Goal: Transaction & Acquisition: Purchase product/service

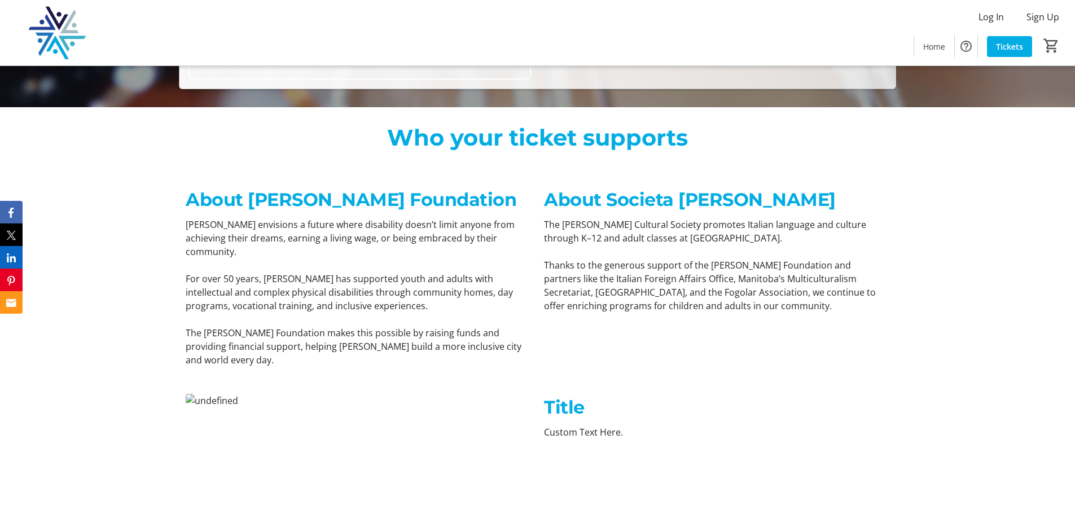
scroll to position [506, 0]
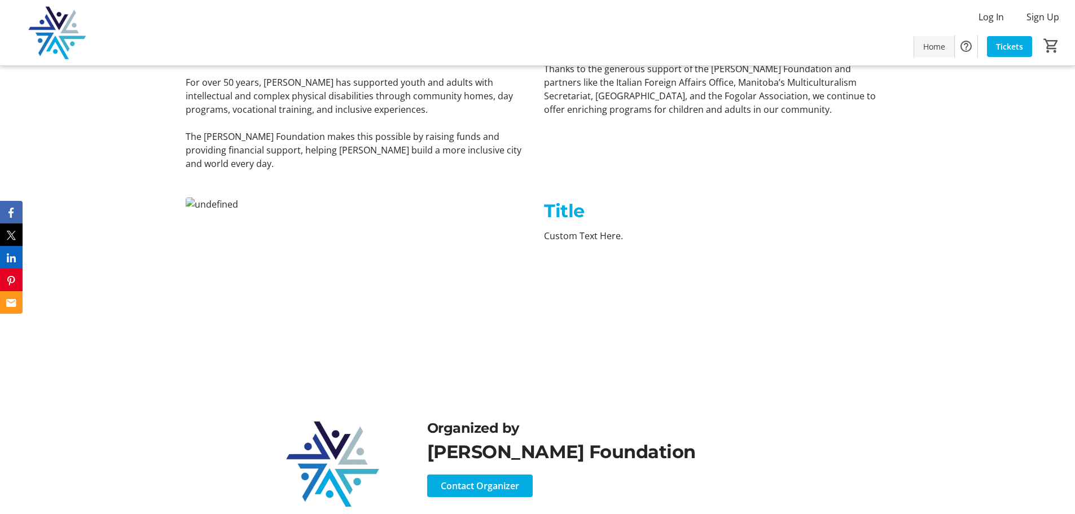
scroll to position [840, 0]
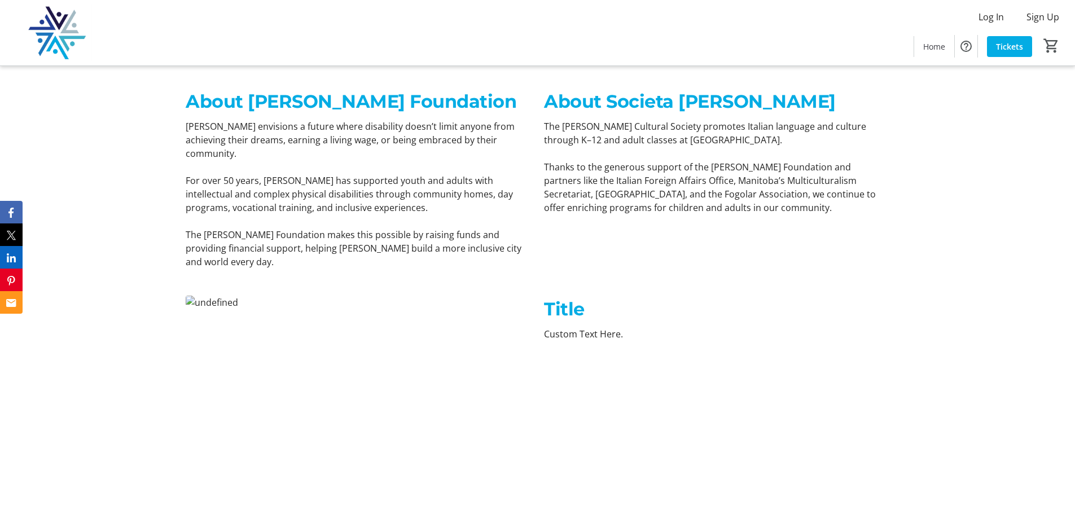
scroll to position [727, 0]
click at [611, 294] on p "Title" at bounding box center [716, 307] width 345 height 27
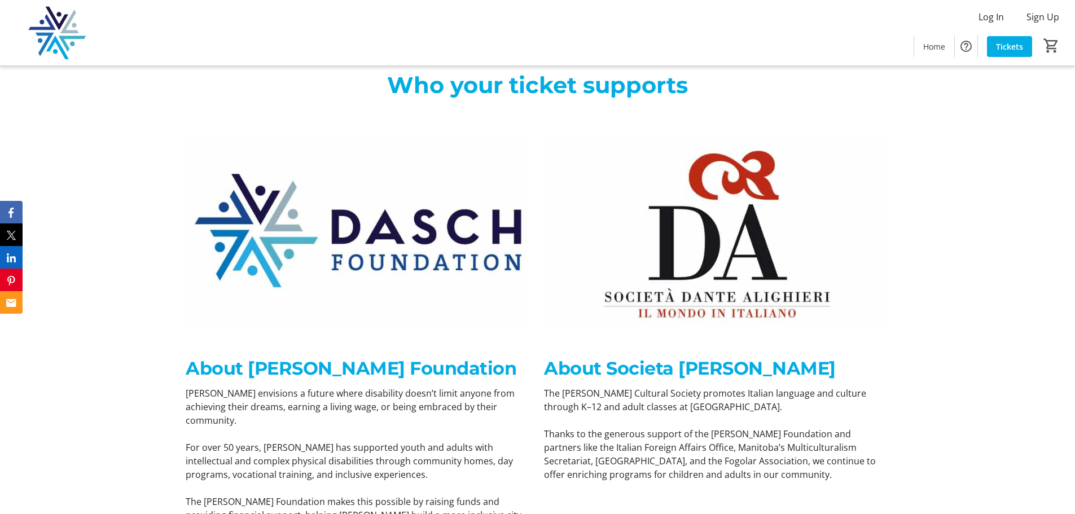
scroll to position [389, 0]
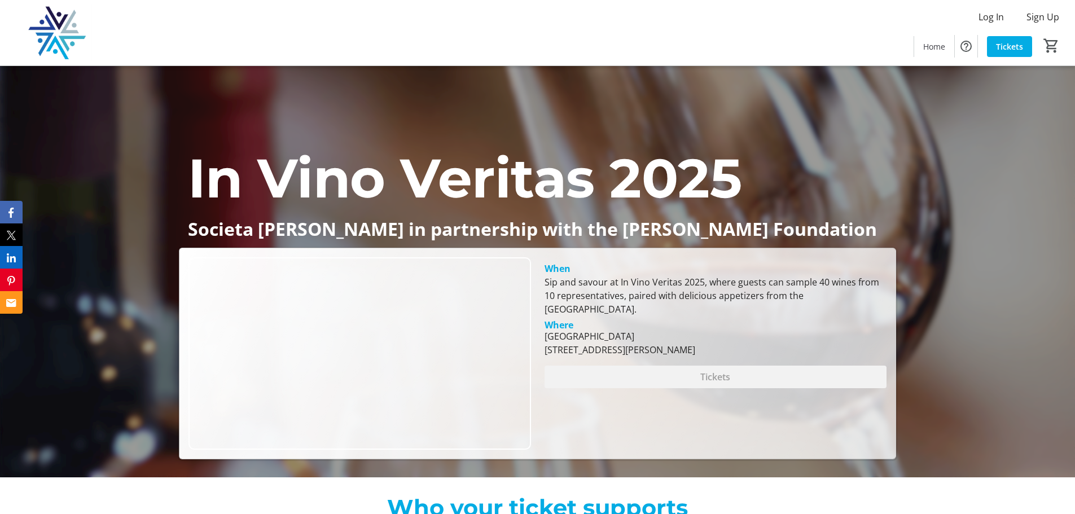
scroll to position [56, 0]
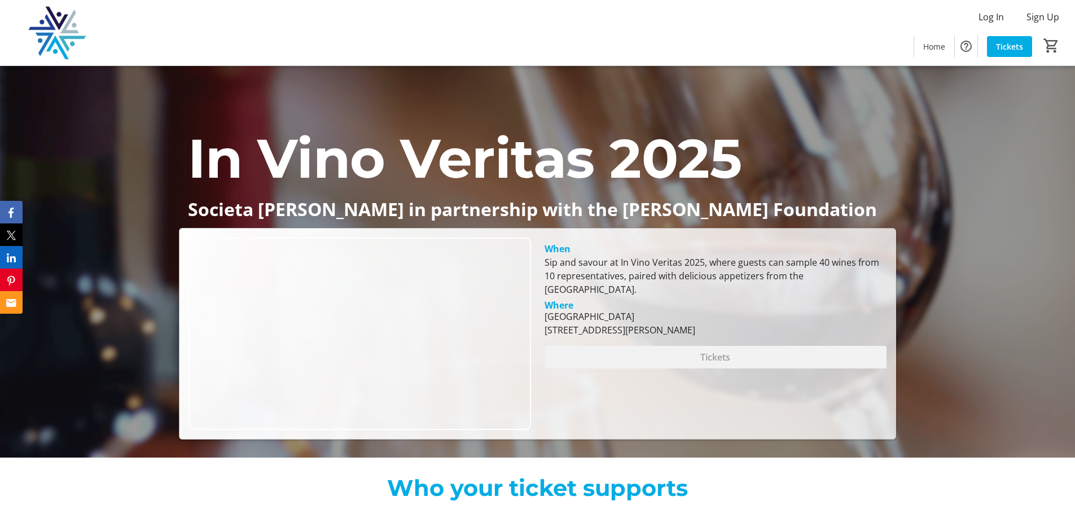
click at [663, 422] on div "When Sip and savour at In Vino Veritas 2025, where guests can sample 40 wines f…" at bounding box center [715, 333] width 355 height 192
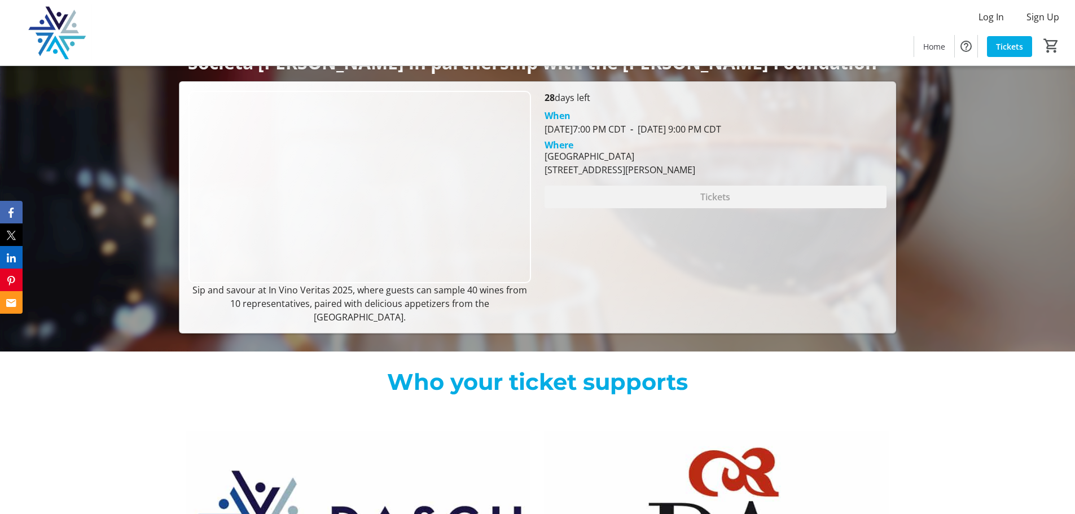
scroll to position [56, 0]
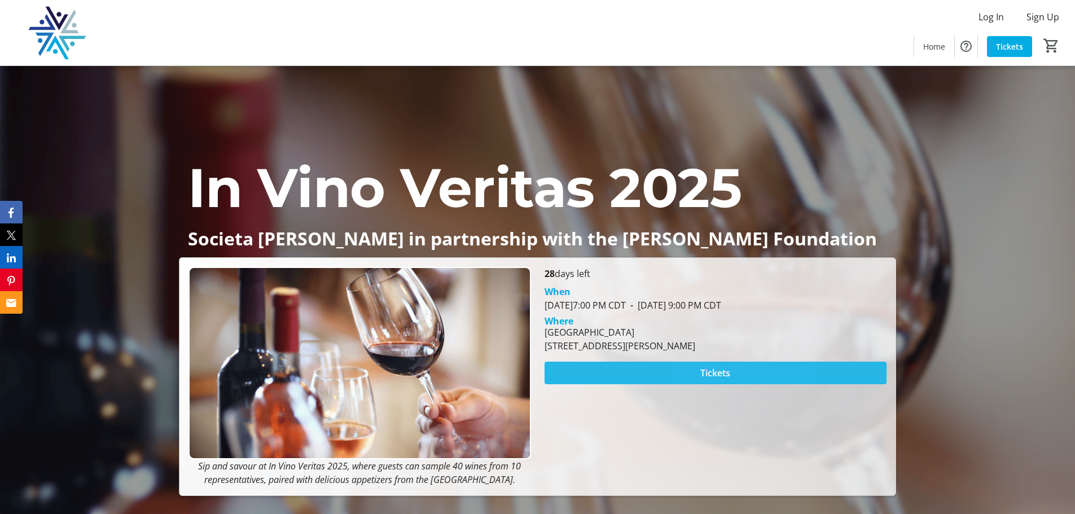
click at [707, 371] on span "Tickets" at bounding box center [715, 373] width 30 height 14
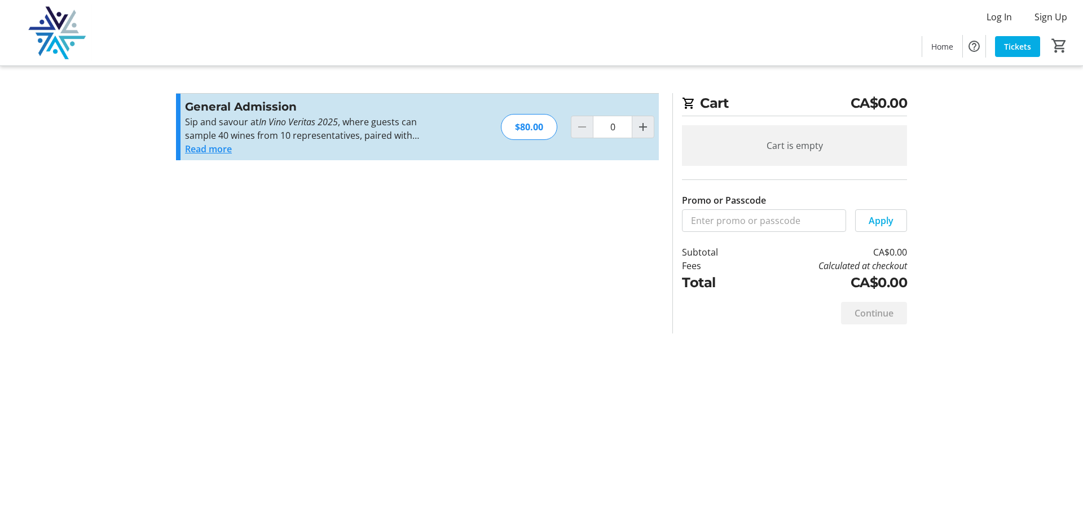
click at [228, 152] on button "Read more" at bounding box center [208, 149] width 47 height 14
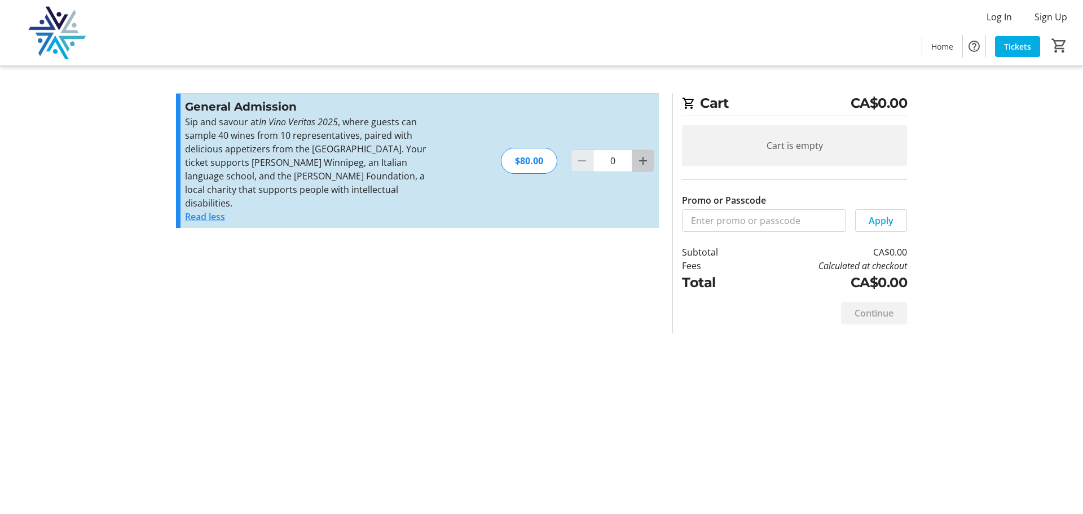
click at [641, 160] on mat-icon "Increment by one" at bounding box center [643, 161] width 14 height 14
type input "1"
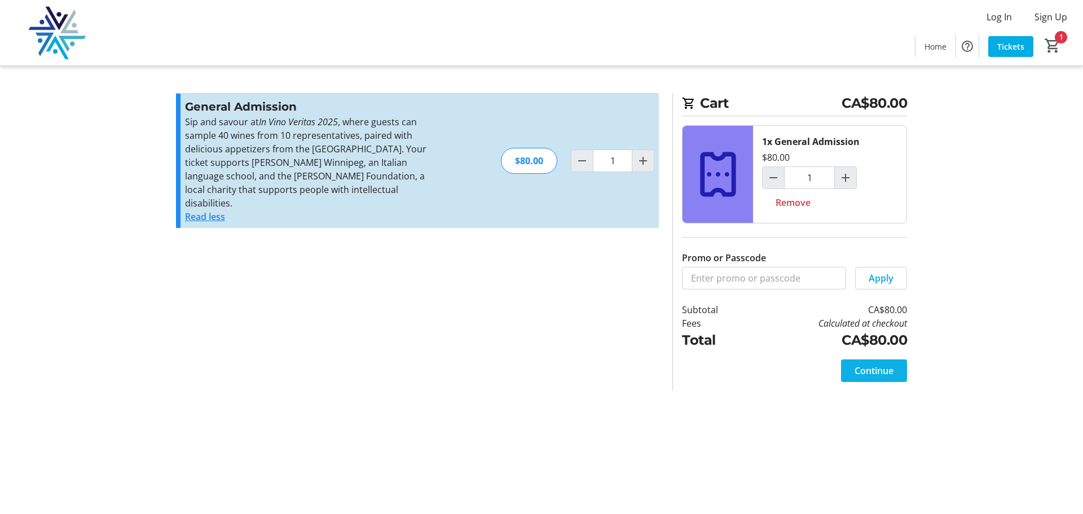
click at [889, 372] on span "Continue" at bounding box center [874, 371] width 39 height 14
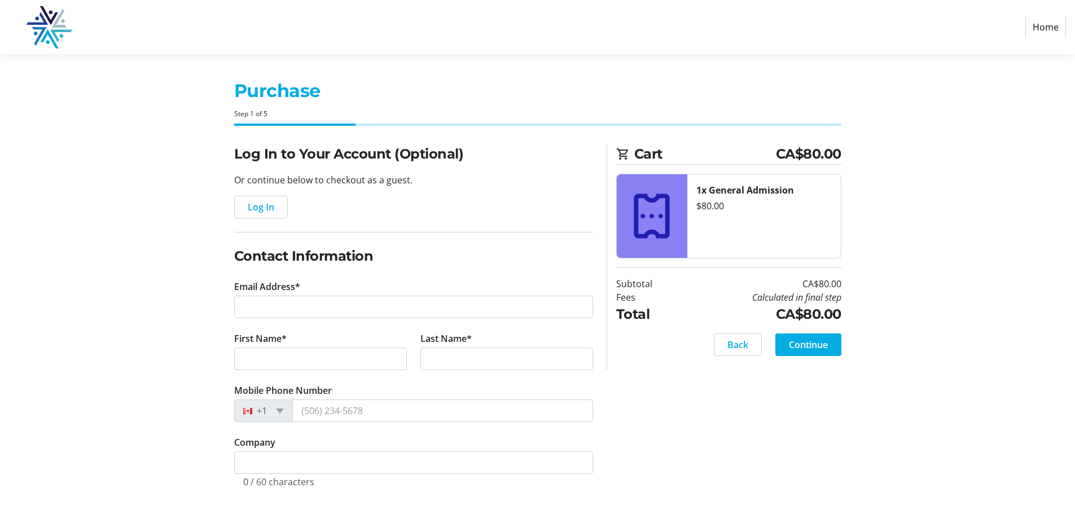
scroll to position [5, 0]
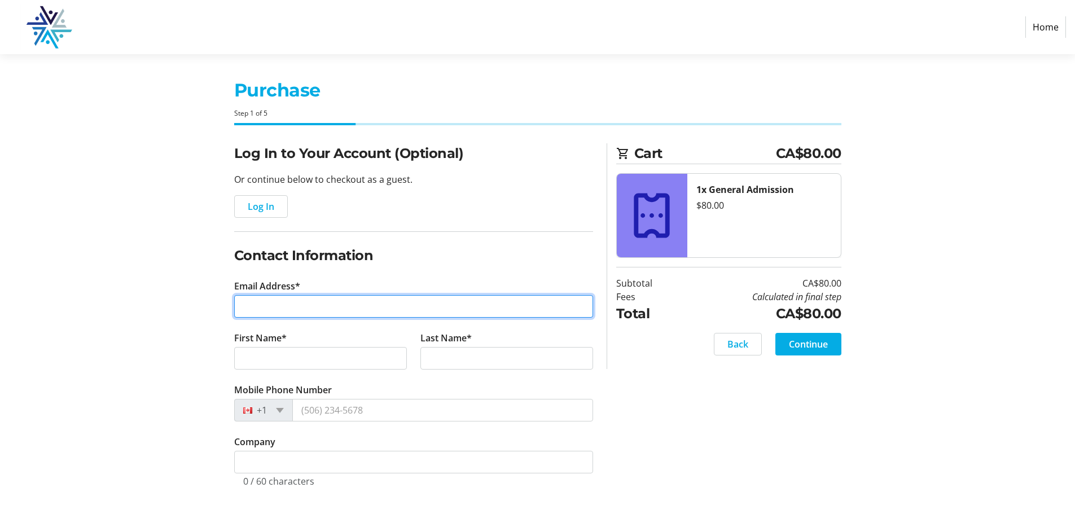
click at [292, 306] on input "Email Address*" at bounding box center [413, 306] width 359 height 23
type input "[EMAIL_ADDRESS][PERSON_NAME][DOMAIN_NAME]"
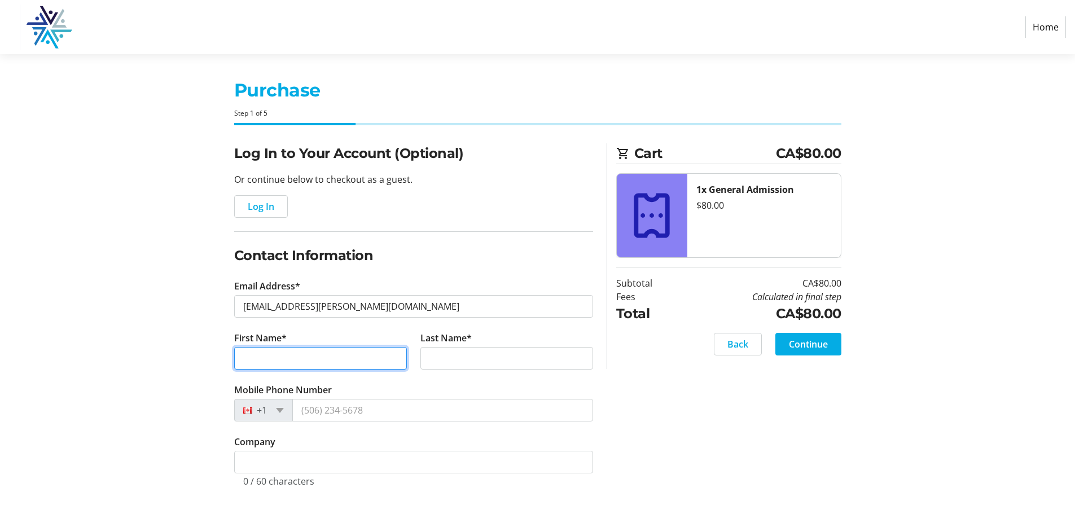
click at [305, 357] on input "First Name*" at bounding box center [320, 358] width 173 height 23
type input "[PERSON_NAME]"
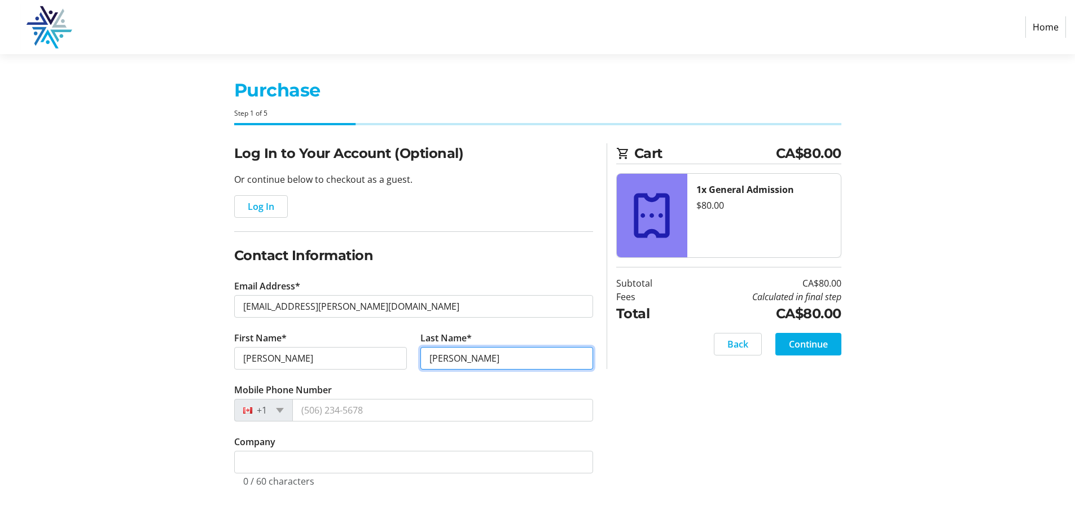
type input "[PERSON_NAME]"
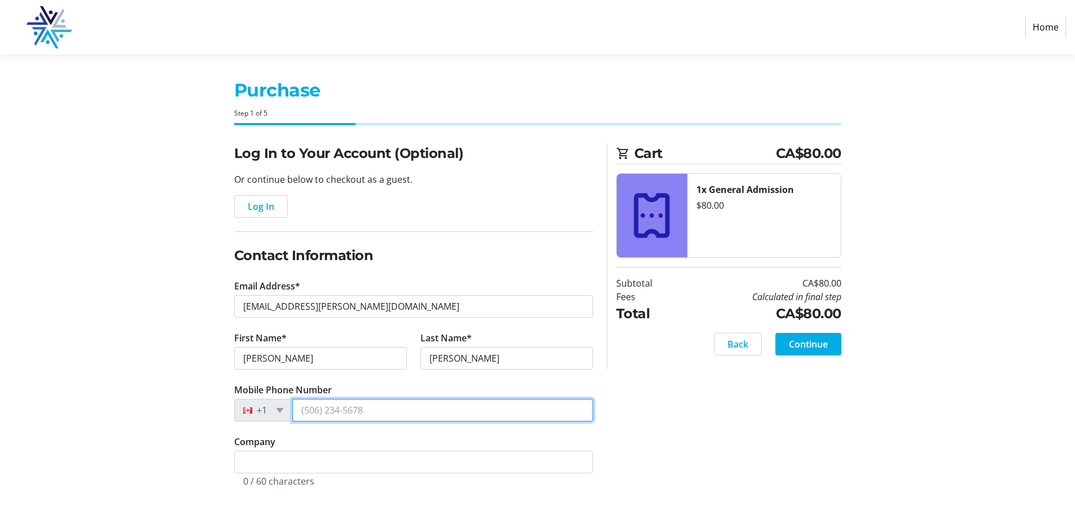
click at [398, 417] on input "Mobile Phone Number" at bounding box center [442, 410] width 301 height 23
type input "1 2"
type input "[PHONE_NUMBER]"
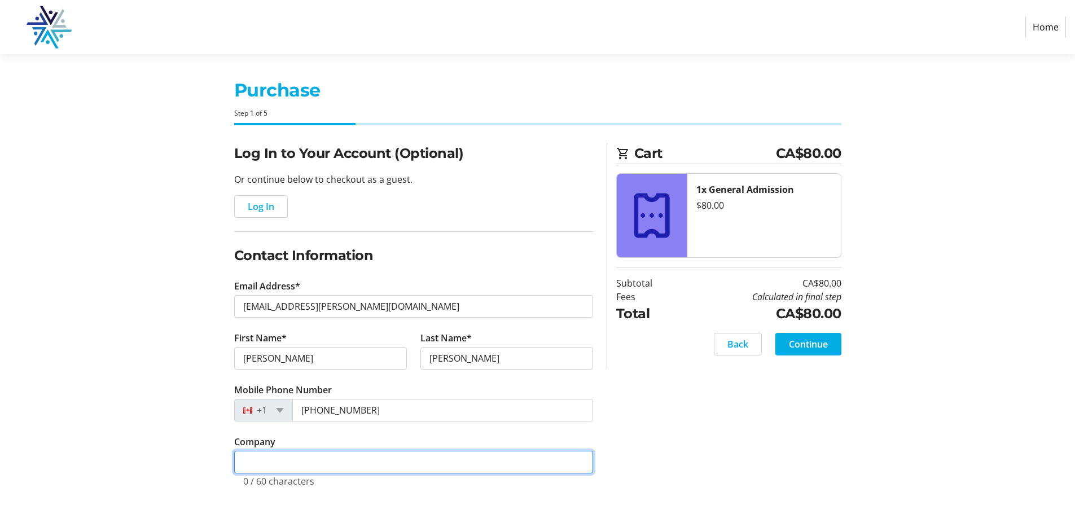
click at [366, 465] on input "Company" at bounding box center [413, 462] width 359 height 23
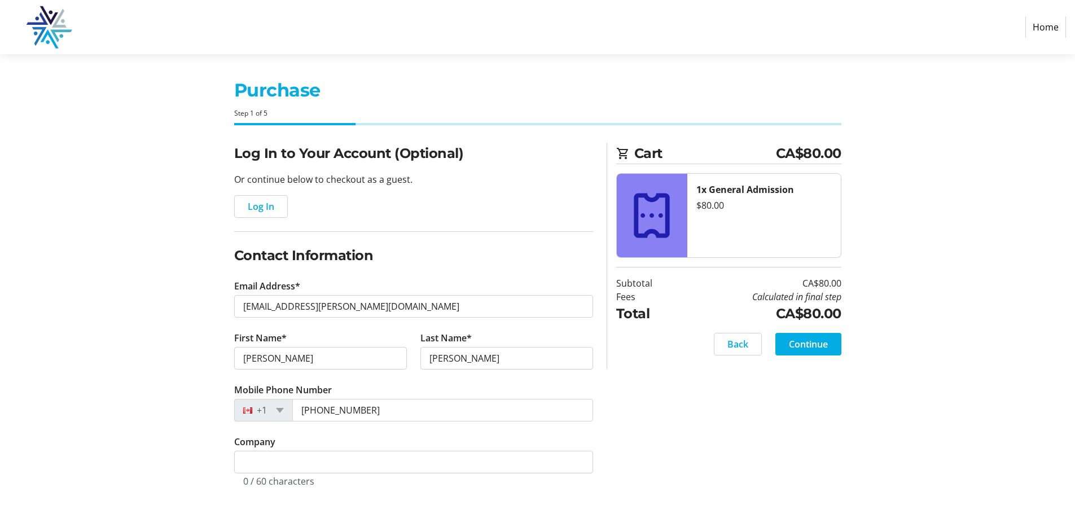
click at [146, 372] on section "Purchase Step 1 of 5 Cart CA$80.00 1x General Admission $80.00 Subtotal CA$80.0…" at bounding box center [537, 282] width 1075 height 464
drag, startPoint x: 366, startPoint y: 410, endPoint x: 256, endPoint y: 402, distance: 109.7
click at [265, 402] on div "[PHONE_NUMBER]" at bounding box center [413, 410] width 359 height 23
click at [144, 376] on section "Purchase Step 1 of 5 Cart CA$80.00 1x General Admission $80.00 Subtotal CA$80.0…" at bounding box center [537, 282] width 1075 height 464
click at [805, 347] on span "Continue" at bounding box center [808, 344] width 39 height 14
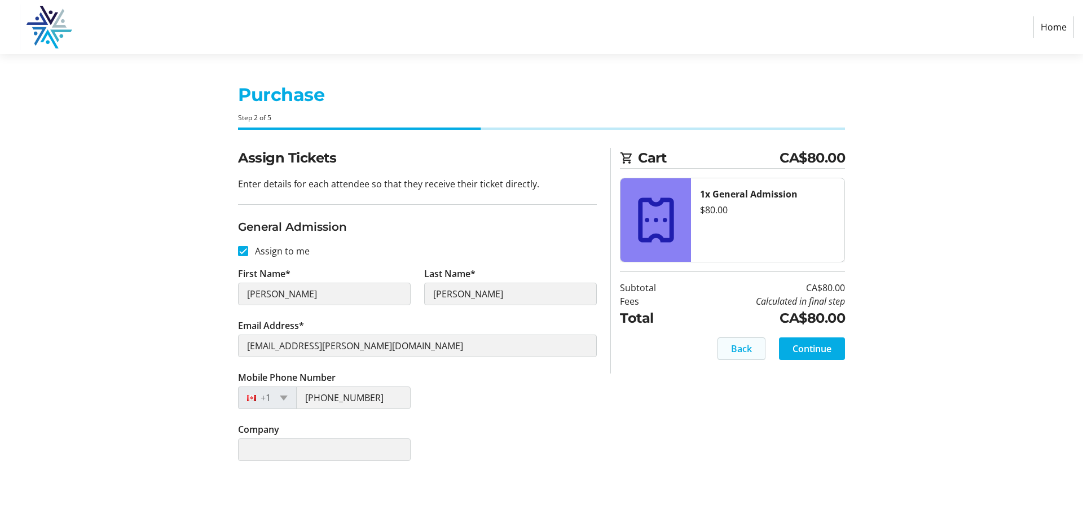
click at [745, 346] on span "Back" at bounding box center [741, 349] width 21 height 14
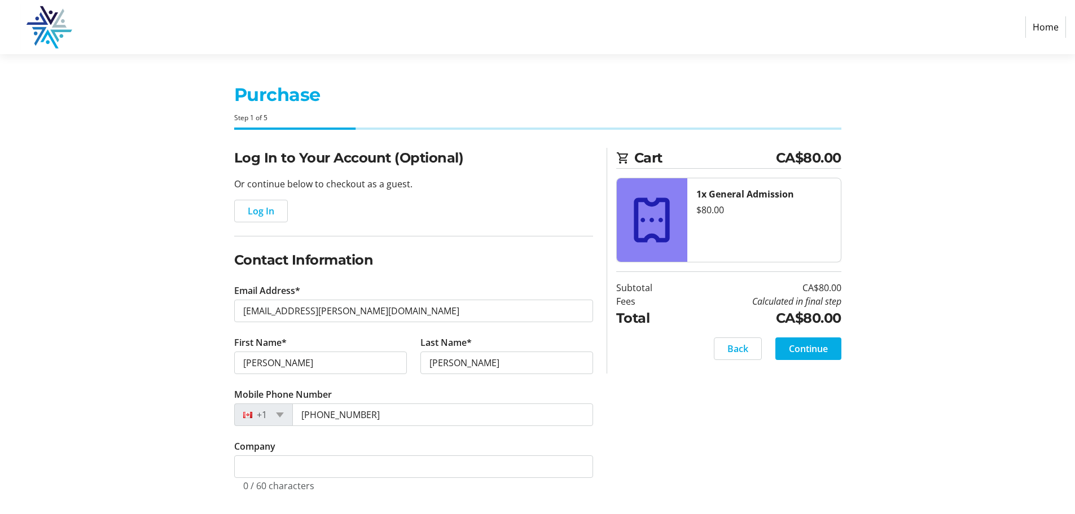
click at [38, 30] on img at bounding box center [49, 27] width 80 height 45
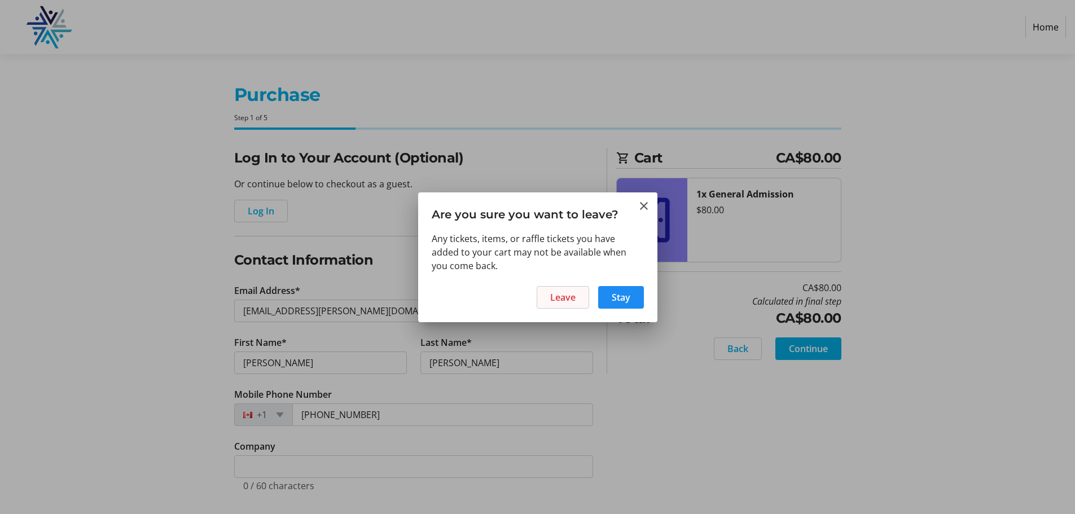
click at [574, 297] on span "Leave" at bounding box center [562, 297] width 25 height 14
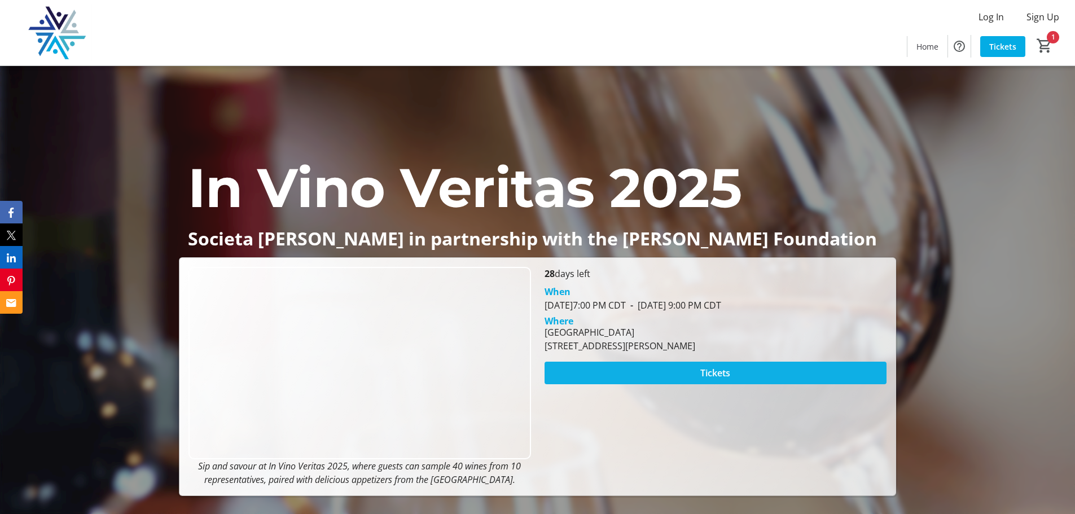
click at [663, 362] on span at bounding box center [715, 372] width 342 height 27
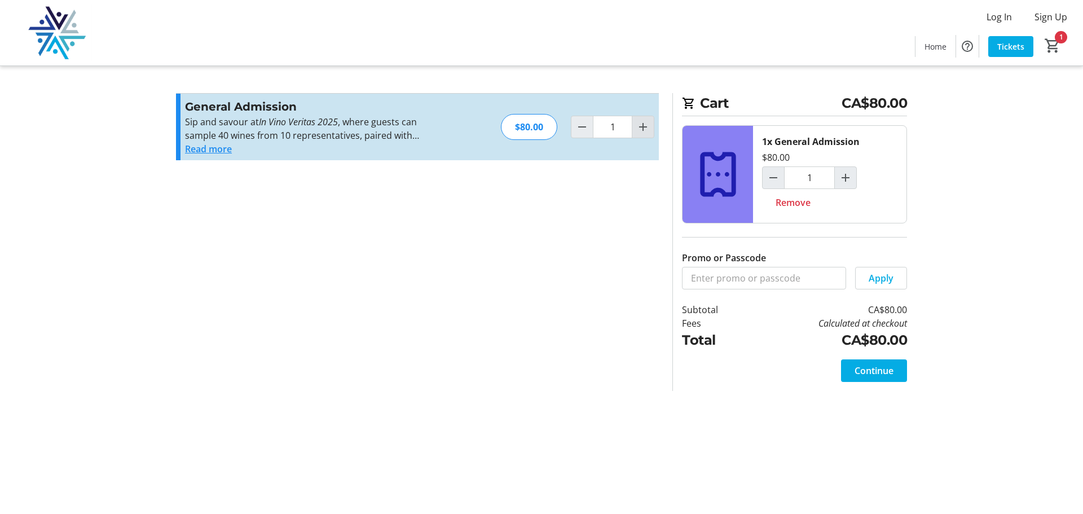
click at [646, 125] on mat-icon "Increment by one" at bounding box center [643, 127] width 14 height 14
type input "2"
click at [584, 130] on mat-icon "Decrement by one" at bounding box center [582, 127] width 14 height 14
type input "1"
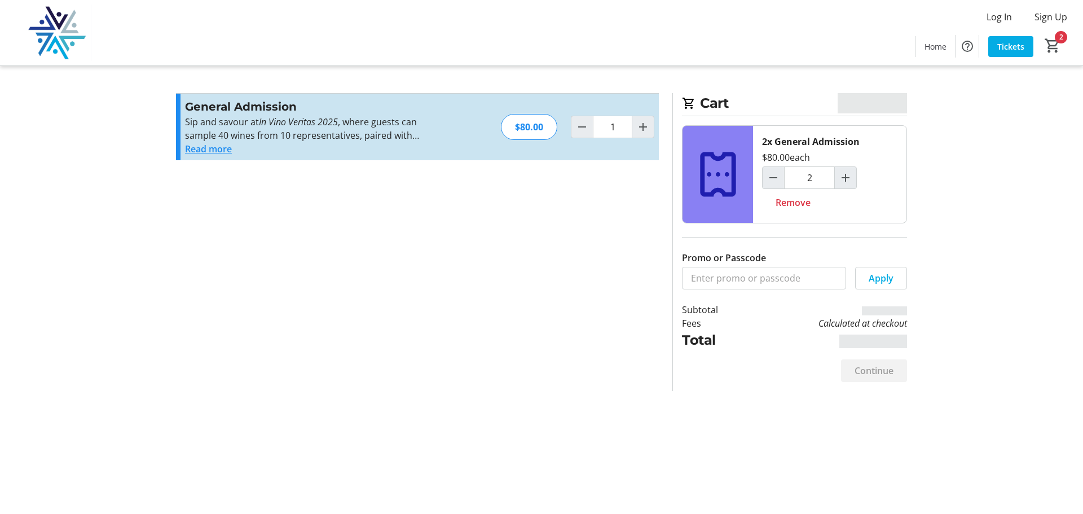
type input "1"
click at [720, 173] on icon at bounding box center [718, 174] width 54 height 54
click at [881, 363] on span at bounding box center [874, 370] width 66 height 27
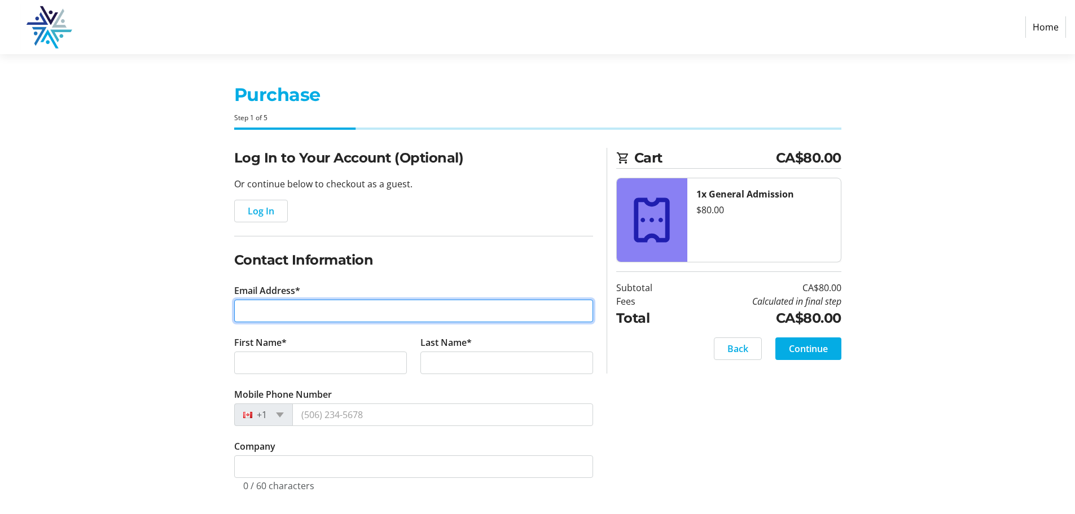
click at [345, 306] on input "Email Address*" at bounding box center [413, 311] width 359 height 23
type input "[EMAIL_ADDRESS][PERSON_NAME][DOMAIN_NAME]"
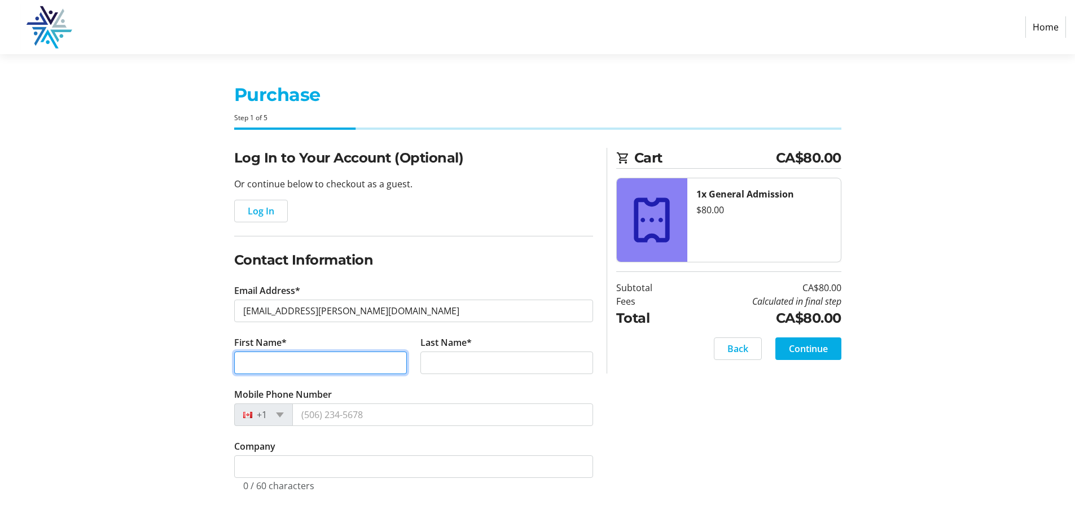
click at [336, 358] on input "First Name*" at bounding box center [320, 362] width 173 height 23
type input "[PERSON_NAME]"
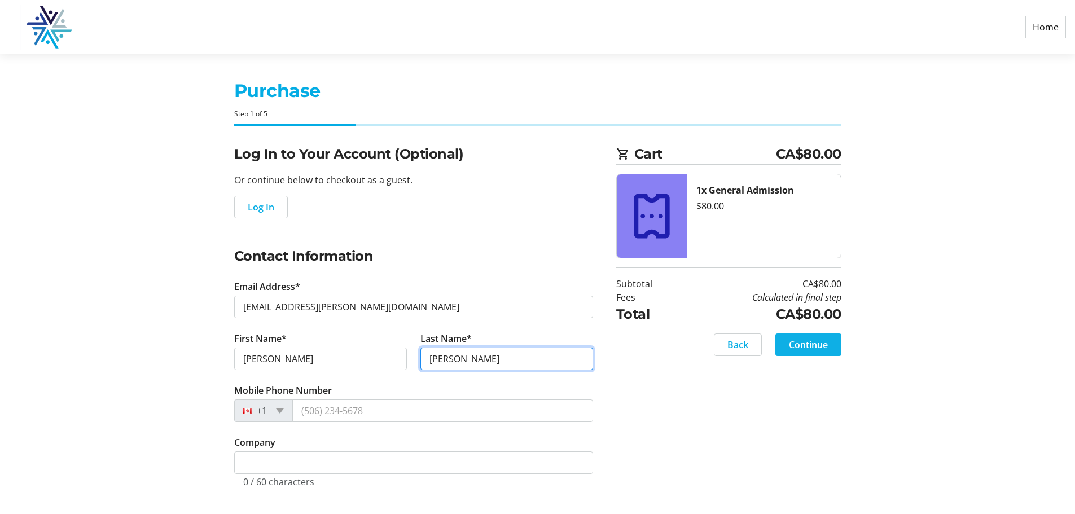
scroll to position [5, 0]
type input "[PERSON_NAME]"
click at [804, 340] on span "Continue" at bounding box center [808, 344] width 39 height 14
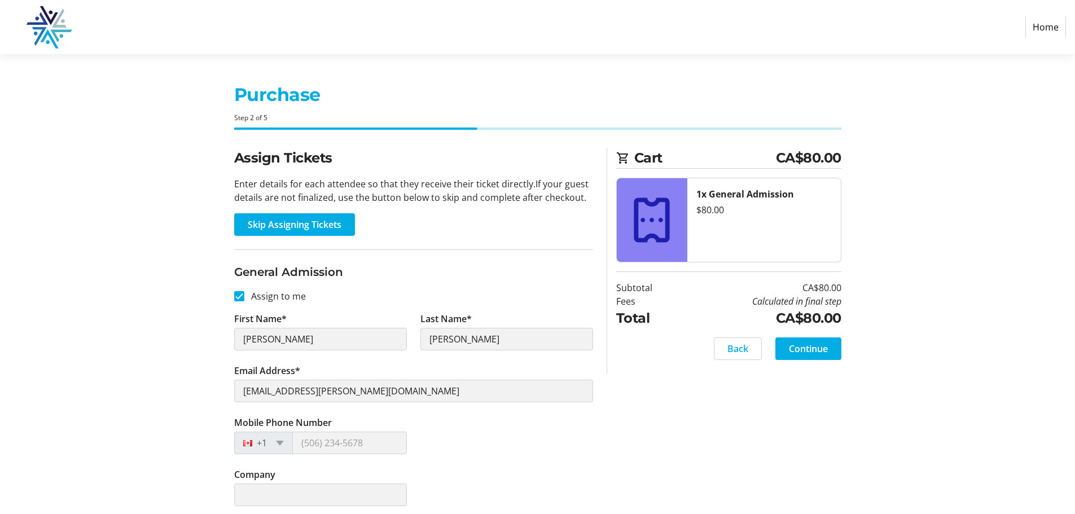
scroll to position [6, 0]
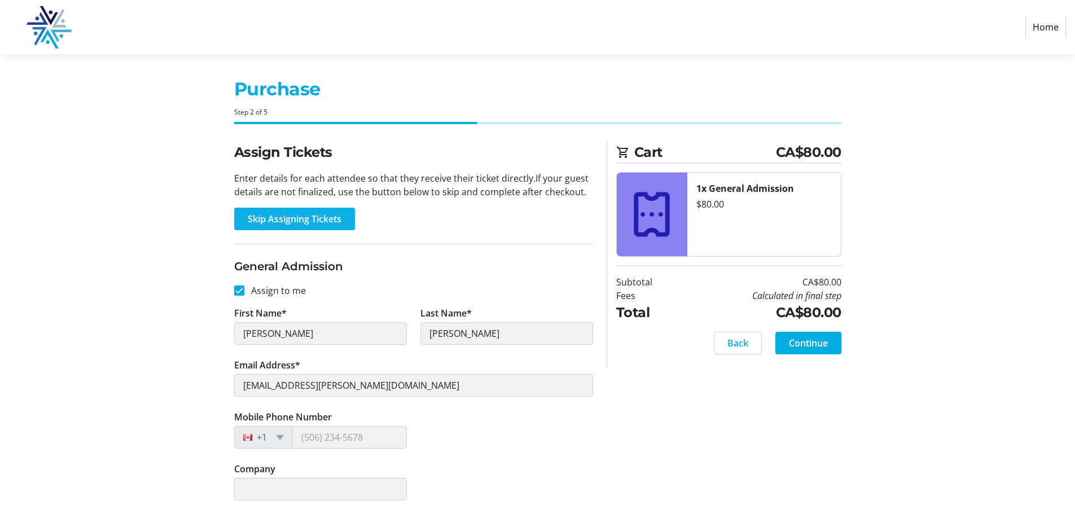
click at [279, 224] on span "Skip Assigning Tickets" at bounding box center [295, 219] width 94 height 14
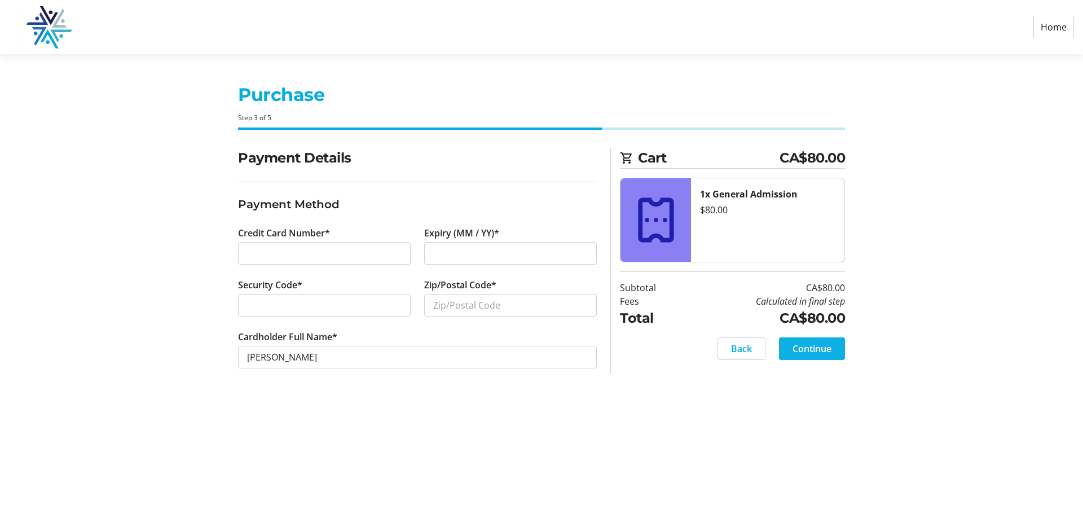
click at [802, 350] on span "Continue" at bounding box center [812, 349] width 39 height 14
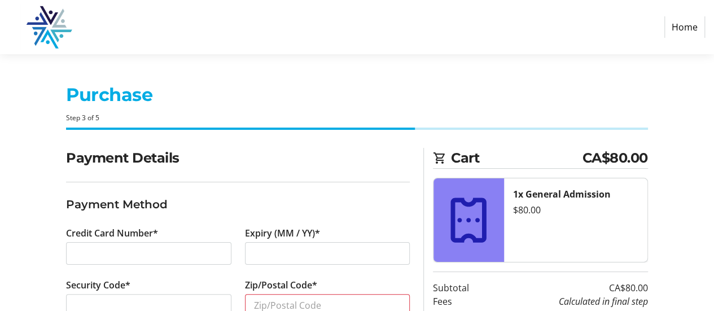
click at [689, 29] on link "Home" at bounding box center [684, 26] width 41 height 21
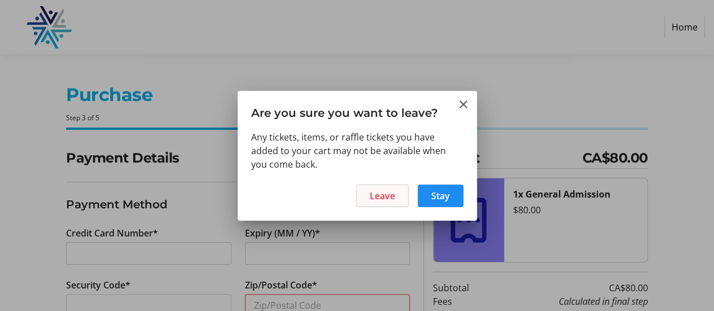
click at [380, 196] on span "Leave" at bounding box center [381, 196] width 25 height 14
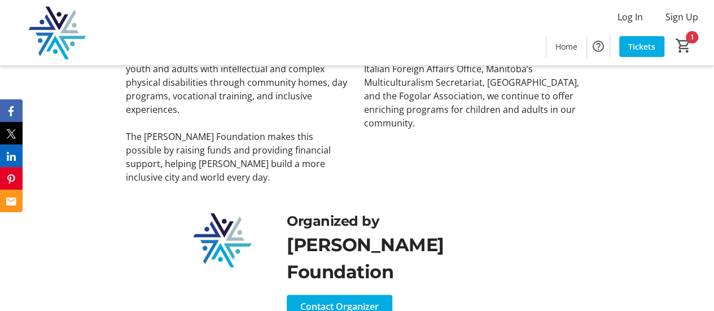
scroll to position [811, 0]
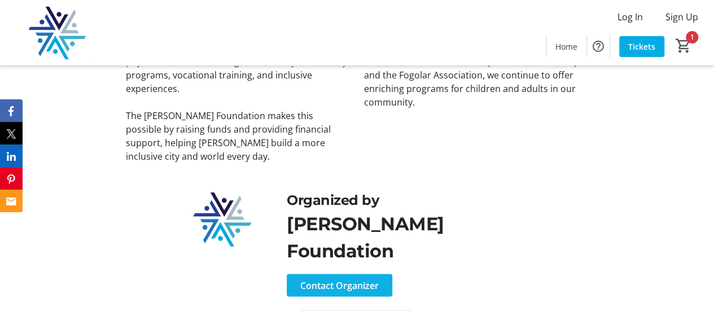
click at [362, 271] on span at bounding box center [339, 284] width 105 height 27
click at [568, 195] on div "Organized by DASCH Foundation Contact Organizer" at bounding box center [357, 243] width 462 height 106
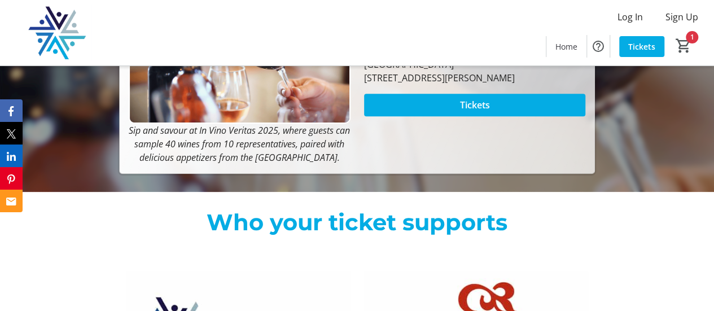
scroll to position [134, 0]
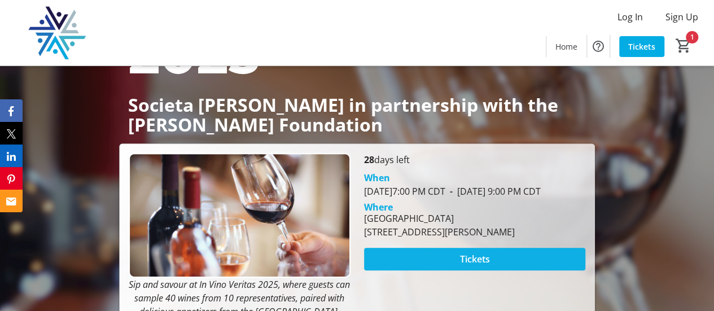
click at [497, 269] on span at bounding box center [475, 258] width 222 height 27
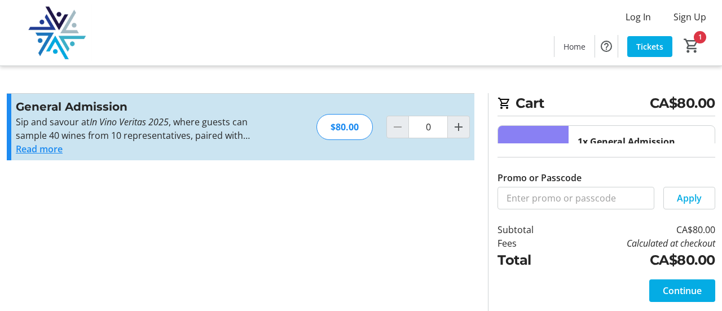
type input "1"
click at [49, 148] on button "Read more" at bounding box center [39, 149] width 47 height 14
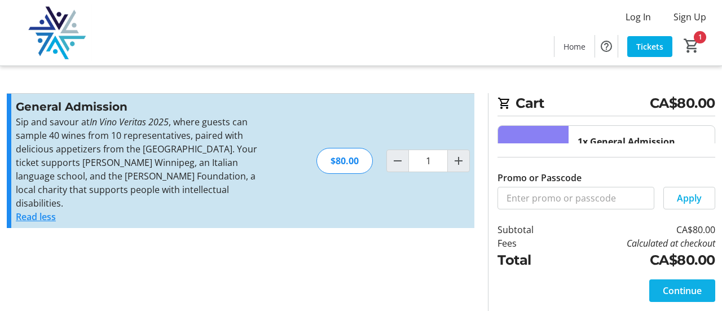
click at [698, 292] on span "Continue" at bounding box center [682, 291] width 39 height 14
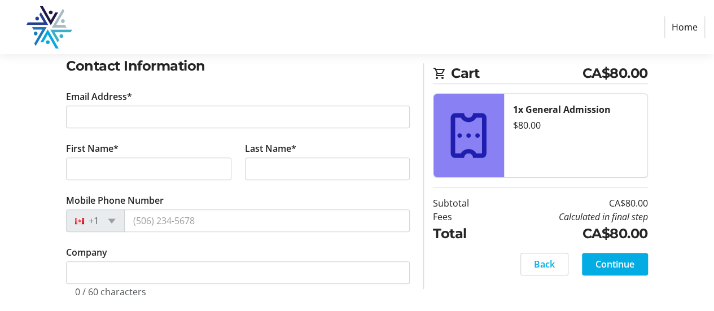
scroll to position [205, 0]
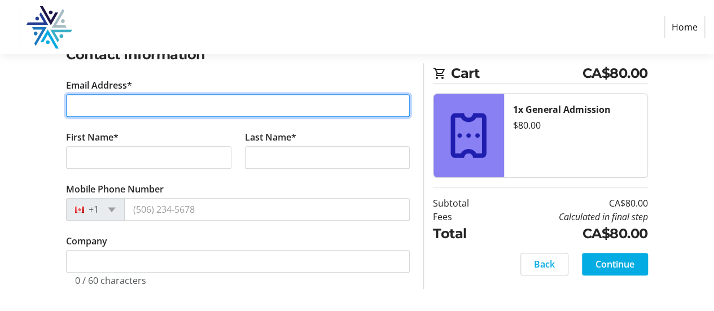
click at [171, 112] on input "Email Address*" at bounding box center [238, 105] width 344 height 23
type input "[EMAIL_ADDRESS][PERSON_NAME][DOMAIN_NAME]"
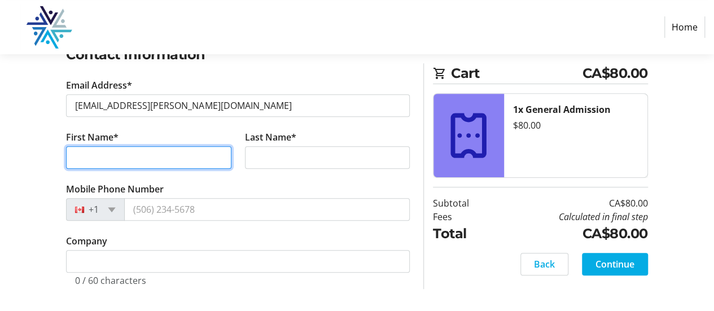
click at [153, 162] on input "First Name*" at bounding box center [148, 157] width 165 height 23
type input "[PERSON_NAME]"
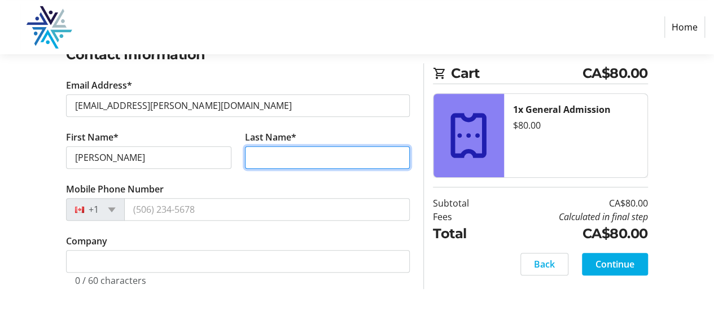
click at [293, 146] on input "Last Name*" at bounding box center [327, 157] width 165 height 23
type input "[PERSON_NAME]"
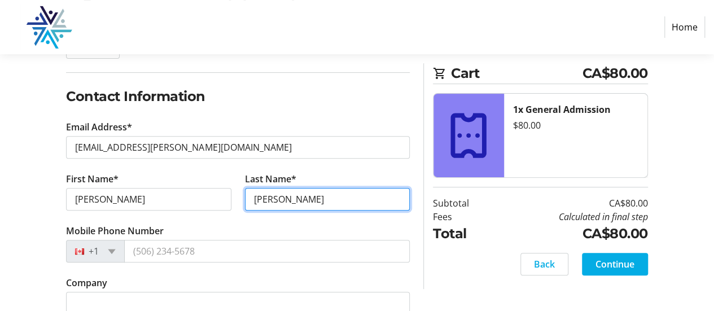
scroll to position [149, 0]
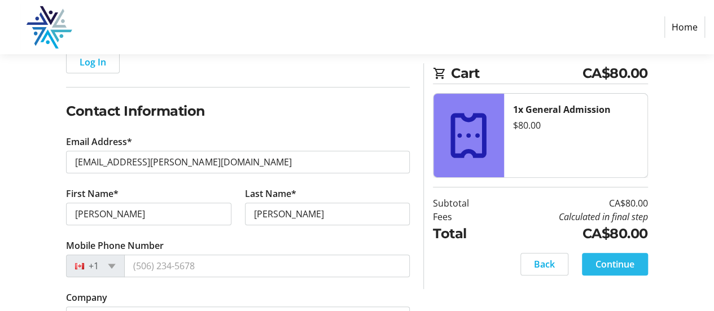
click at [612, 271] on span at bounding box center [615, 263] width 66 height 27
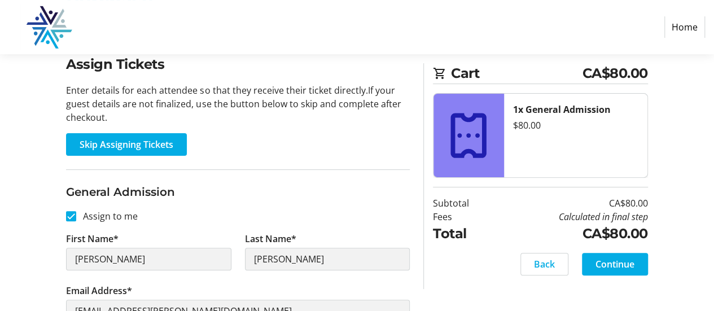
scroll to position [51, 0]
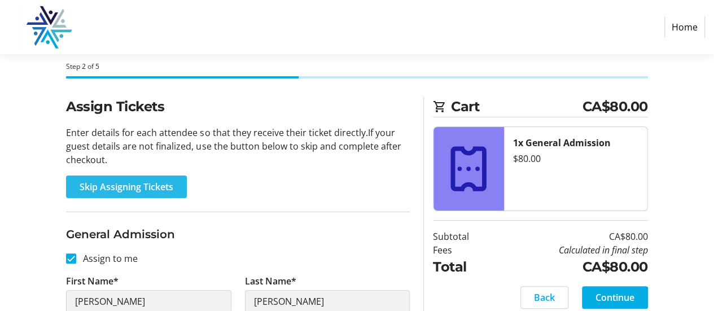
click at [169, 190] on span "Skip Assigning Tickets" at bounding box center [127, 187] width 94 height 14
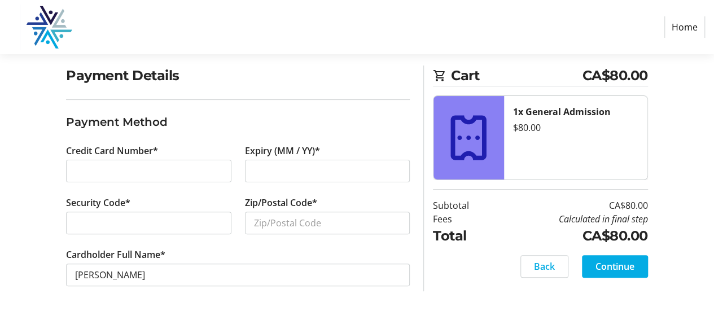
scroll to position [83, 0]
click at [560, 268] on span at bounding box center [544, 265] width 47 height 27
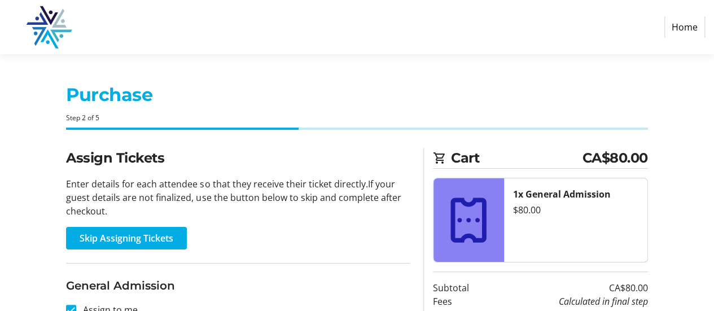
click at [692, 30] on link "Home" at bounding box center [684, 26] width 41 height 21
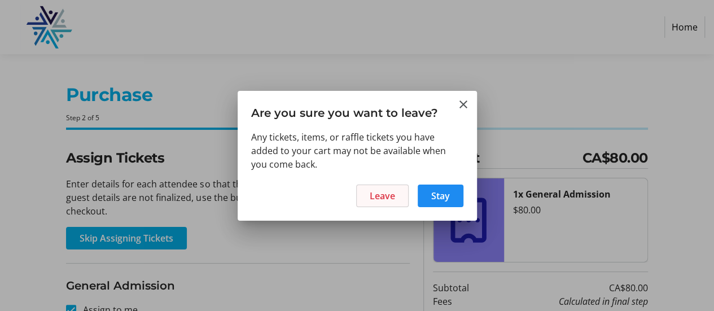
click at [382, 198] on span "Leave" at bounding box center [381, 196] width 25 height 14
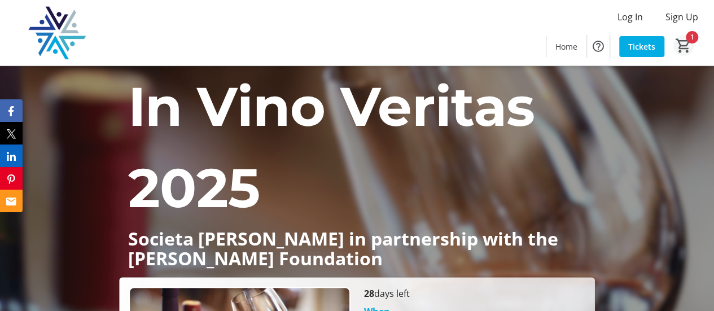
click at [686, 42] on mat-icon "1" at bounding box center [683, 45] width 17 height 17
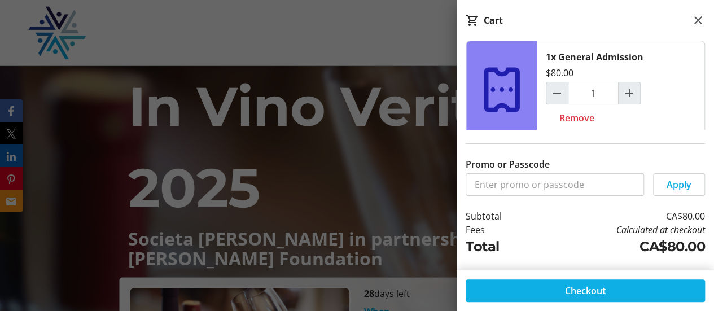
click at [583, 294] on span "Checkout" at bounding box center [585, 291] width 41 height 14
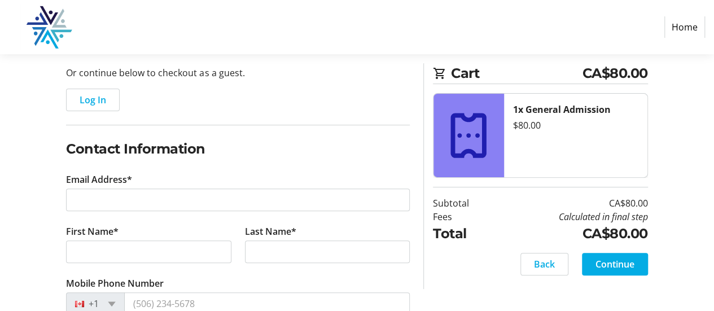
scroll to position [113, 0]
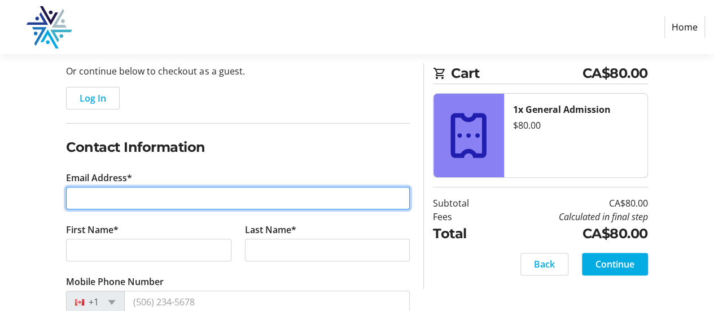
click at [137, 197] on input "Email Address*" at bounding box center [238, 198] width 344 height 23
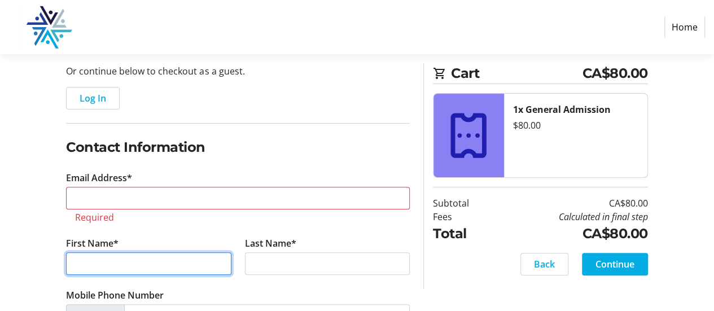
drag, startPoint x: 138, startPoint y: 245, endPoint x: 138, endPoint y: 251, distance: 6.2
click at [138, 245] on tr-form-field "First Name*" at bounding box center [148, 262] width 178 height 52
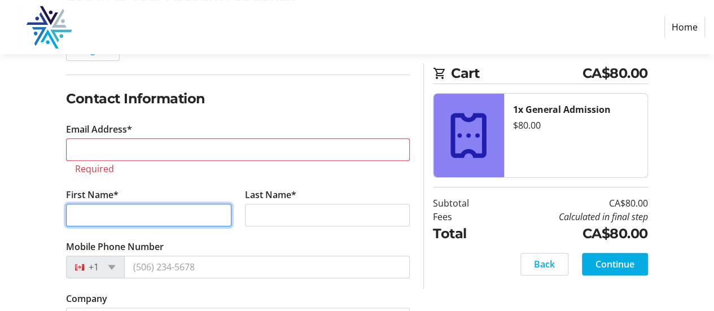
scroll to position [219, 0]
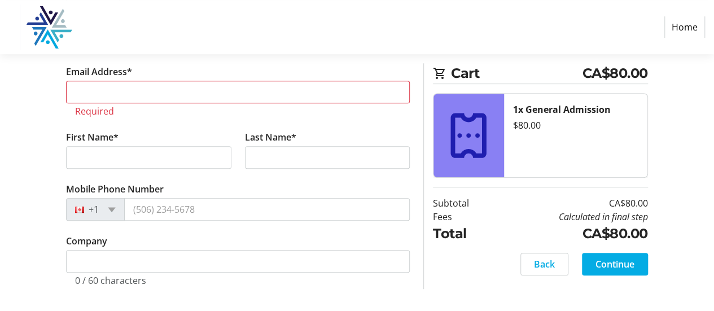
drag, startPoint x: 160, startPoint y: 133, endPoint x: 163, endPoint y: 148, distance: 15.6
click at [160, 134] on tr-form-field "First Name*" at bounding box center [148, 156] width 178 height 52
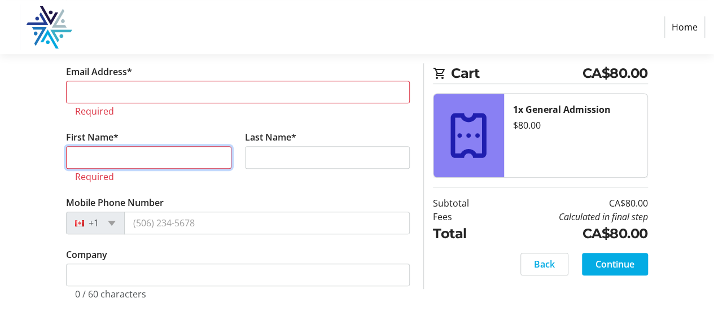
drag, startPoint x: 164, startPoint y: 160, endPoint x: 170, endPoint y: 166, distance: 9.2
click at [164, 160] on input "First Name*" at bounding box center [148, 157] width 165 height 23
type input "[PERSON_NAME]"
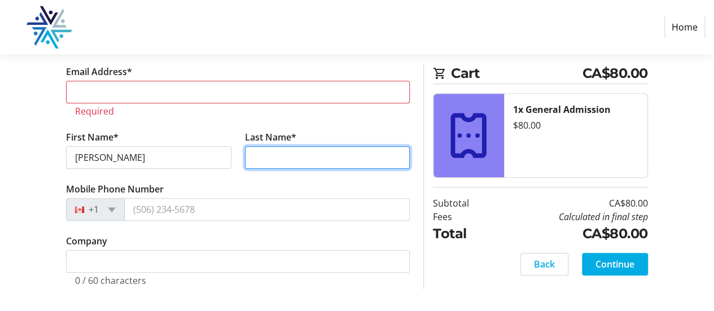
click at [281, 153] on input "Last Name*" at bounding box center [327, 157] width 165 height 23
type input "[PERSON_NAME]"
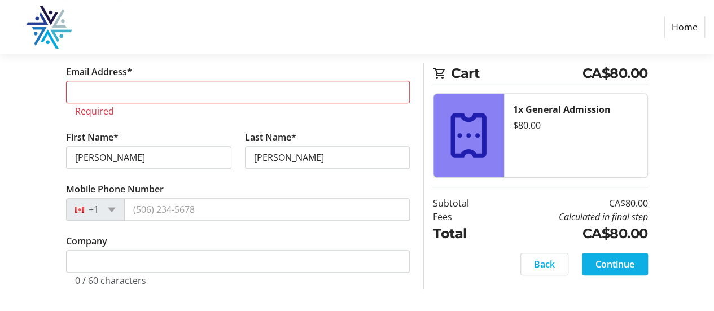
click at [610, 258] on span "Continue" at bounding box center [614, 264] width 39 height 14
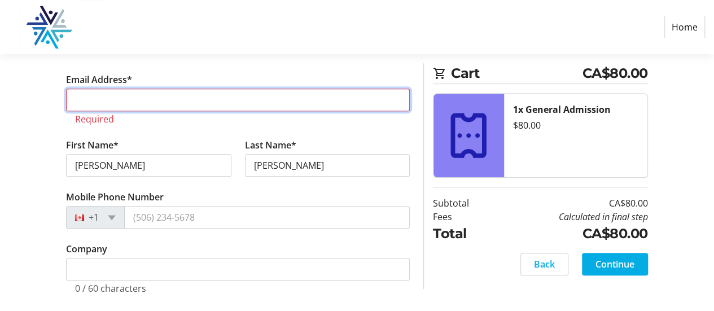
type input "[EMAIL_ADDRESS][PERSON_NAME][DOMAIN_NAME]"
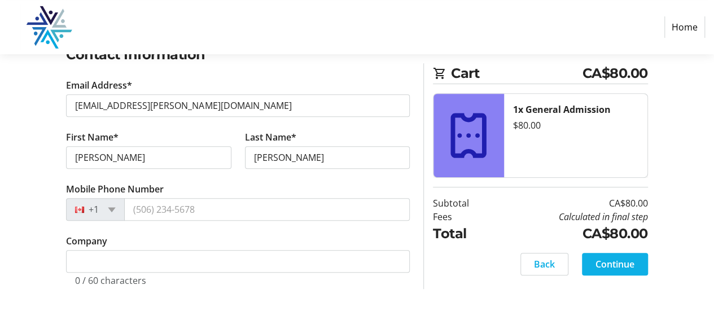
click at [626, 271] on span at bounding box center [615, 263] width 66 height 27
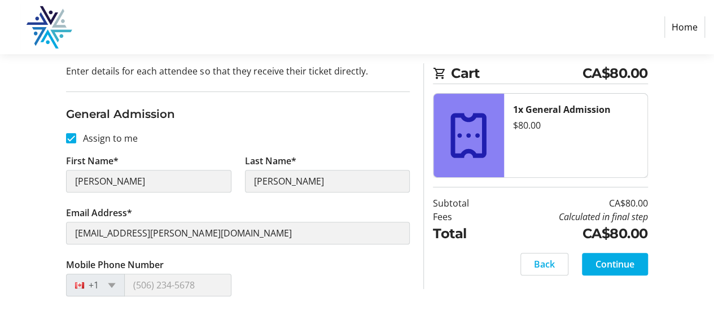
scroll to position [162, 0]
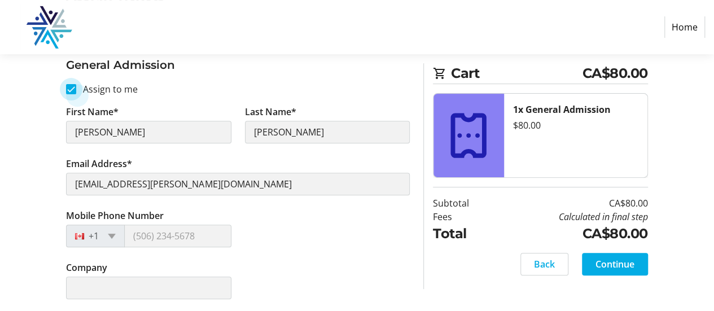
click at [72, 89] on input "Assign to me" at bounding box center [71, 89] width 10 height 10
checkbox input "false"
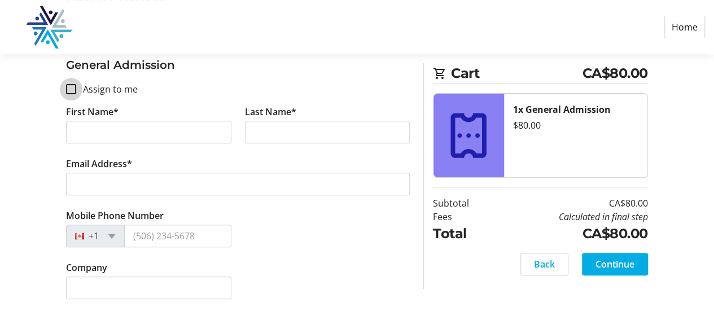
click at [69, 87] on input "Assign to me" at bounding box center [71, 89] width 10 height 10
checkbox input "true"
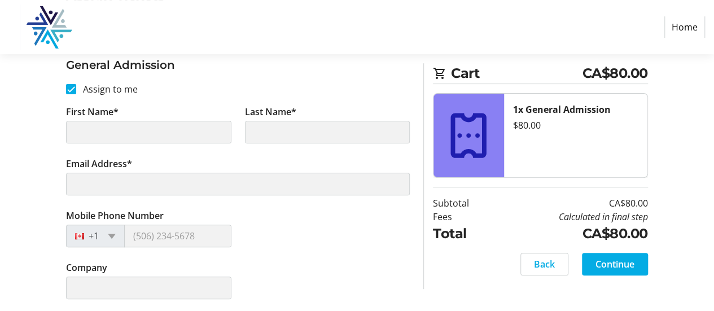
type input "[PERSON_NAME]"
type input "[EMAIL_ADDRESS][PERSON_NAME][DOMAIN_NAME]"
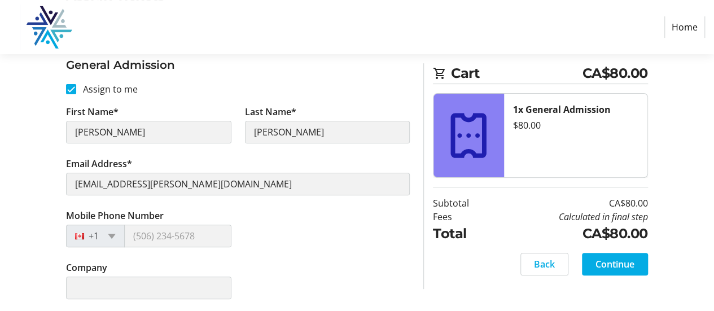
click at [46, 138] on div "Assign Tickets Enter details for each attendee so that they receive their ticke…" at bounding box center [357, 149] width 714 height 327
click at [547, 262] on span "Back" at bounding box center [544, 264] width 21 height 14
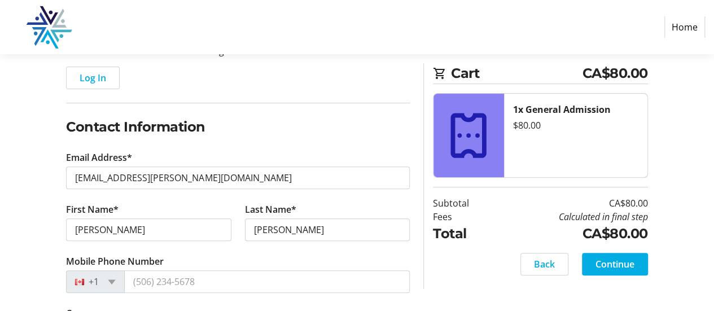
scroll to position [205, 0]
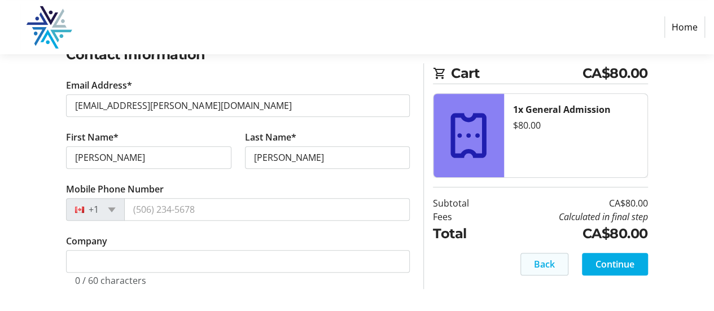
click at [557, 270] on span at bounding box center [544, 263] width 47 height 27
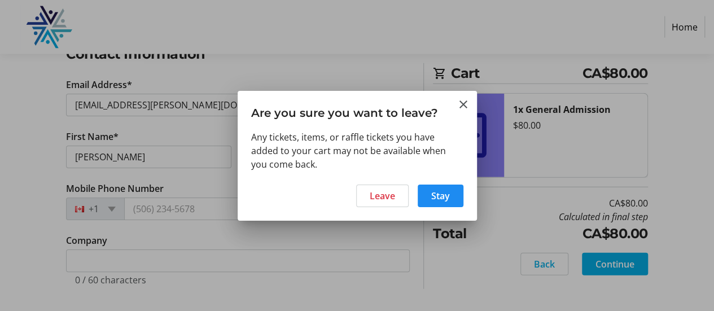
click at [426, 164] on div "Any tickets, items, or raffle tickets you have added to your cart may not be av…" at bounding box center [357, 150] width 212 height 41
click at [400, 194] on span at bounding box center [381, 195] width 51 height 27
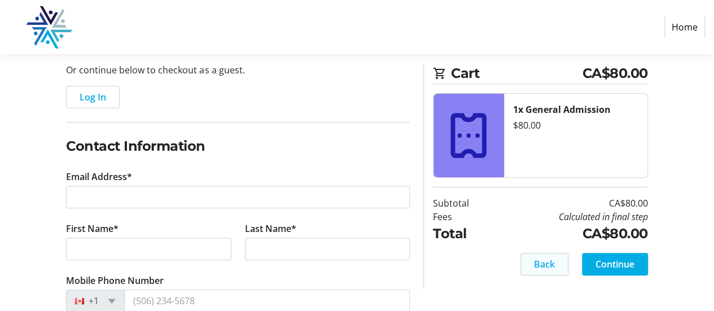
scroll to position [169, 0]
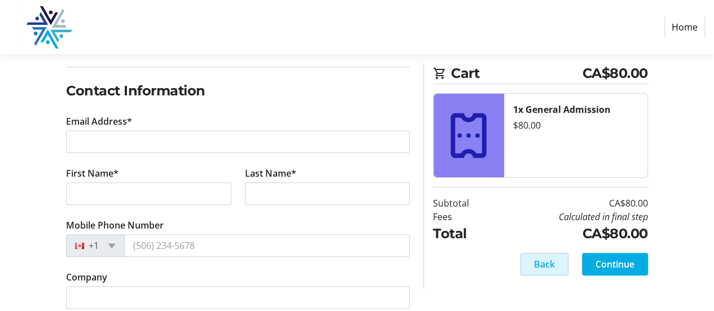
click at [548, 275] on span at bounding box center [544, 263] width 47 height 27
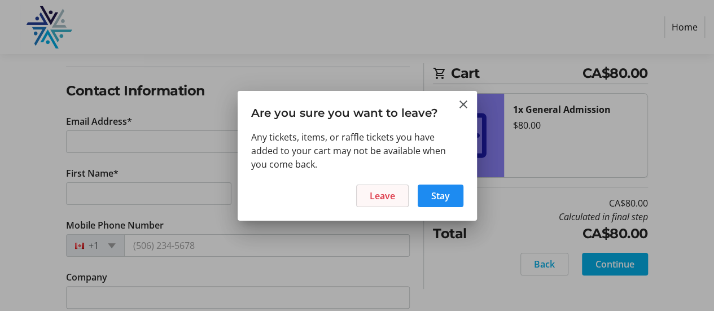
click at [394, 201] on span "Leave" at bounding box center [381, 196] width 25 height 14
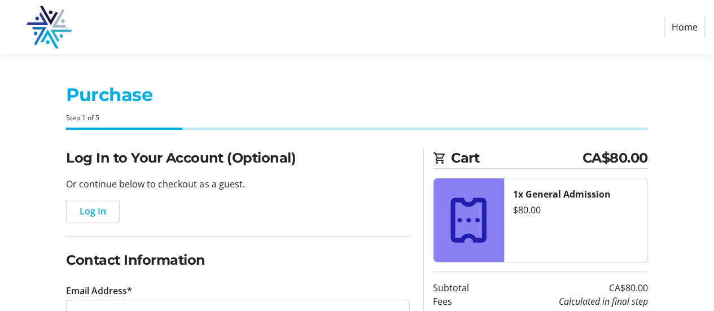
click at [683, 29] on link "Home" at bounding box center [684, 26] width 41 height 21
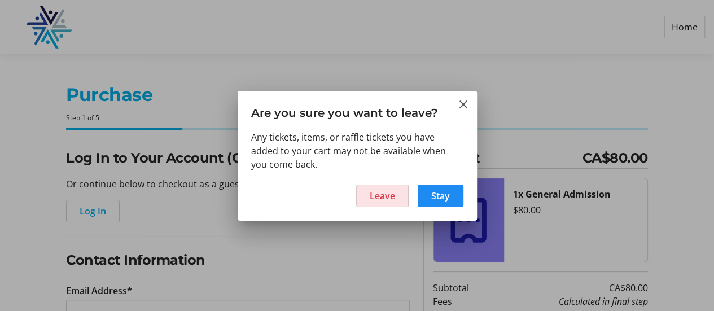
click at [383, 197] on span "Leave" at bounding box center [381, 196] width 25 height 14
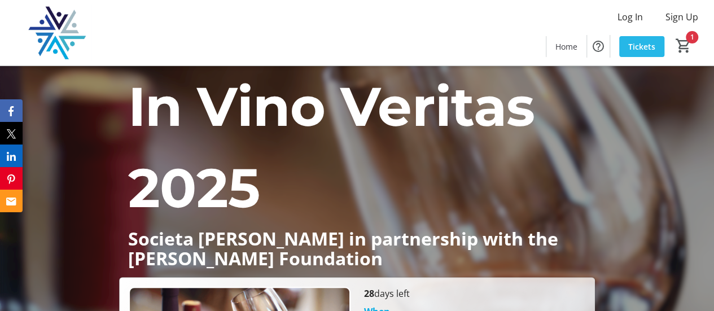
click at [642, 46] on span "Tickets" at bounding box center [641, 47] width 27 height 12
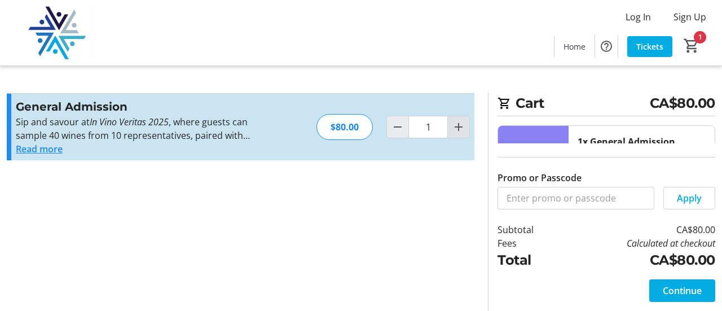
click at [464, 126] on mat-icon "Increment by one" at bounding box center [459, 127] width 14 height 14
type input "4"
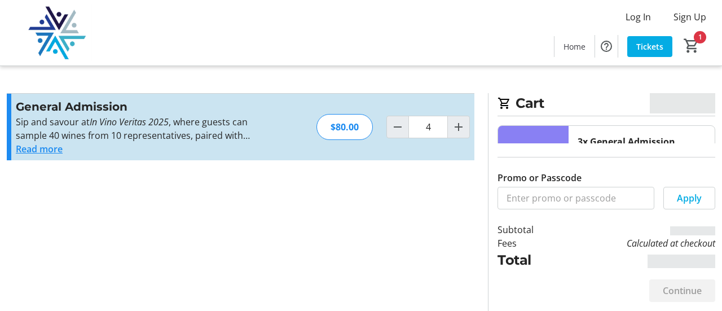
type input "4"
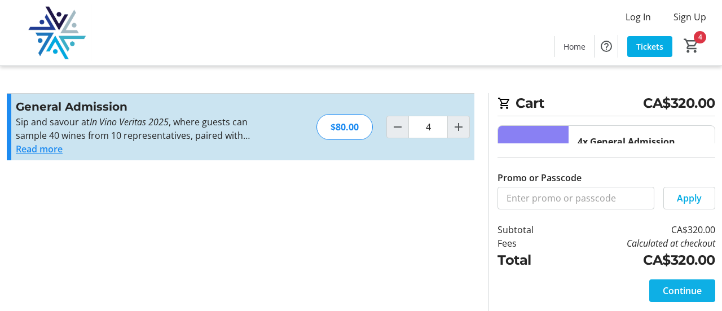
click at [688, 289] on span "Continue" at bounding box center [682, 291] width 39 height 14
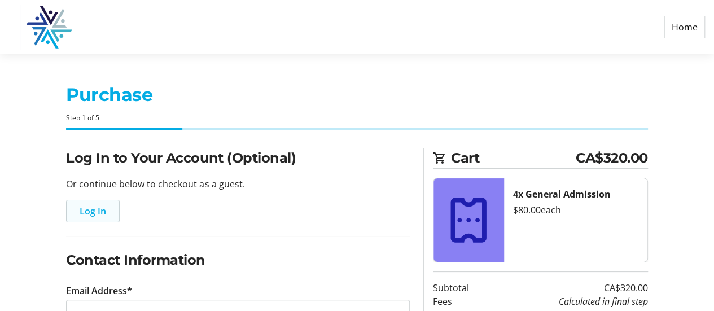
scroll to position [113, 0]
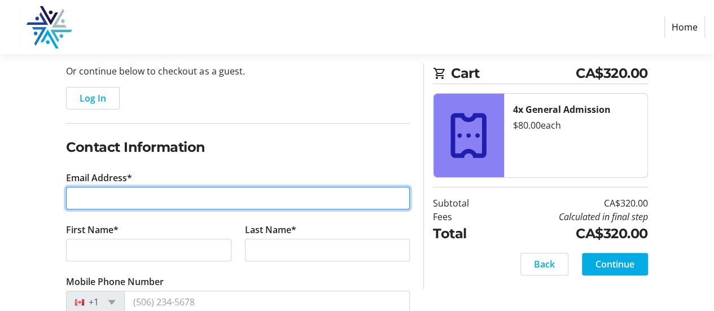
click at [115, 192] on input "Email Address*" at bounding box center [238, 198] width 344 height 23
type input "[EMAIL_ADDRESS][PERSON_NAME][DOMAIN_NAME]"
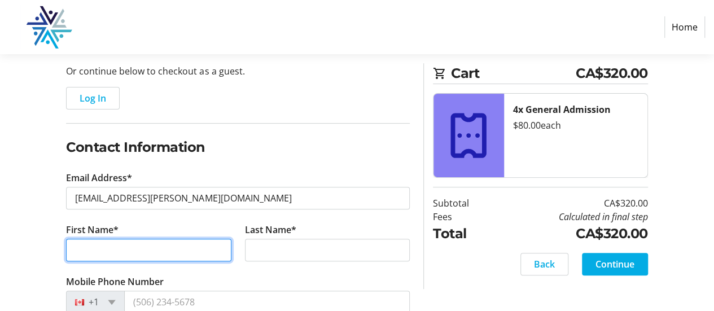
click at [139, 248] on input "First Name*" at bounding box center [148, 250] width 165 height 23
type input "[PERSON_NAME]"
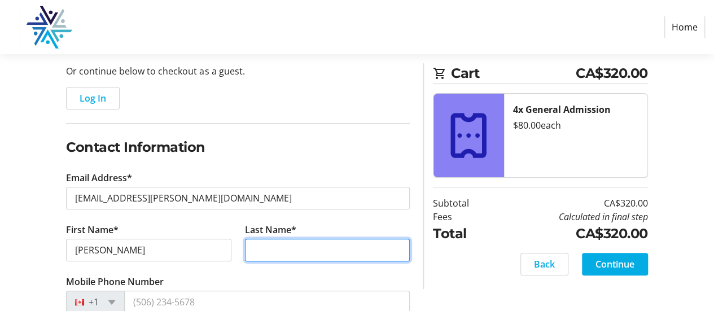
drag, startPoint x: 319, startPoint y: 246, endPoint x: 307, endPoint y: 258, distance: 16.8
click at [319, 246] on input "Last Name*" at bounding box center [327, 250] width 165 height 23
type input "[PERSON_NAME]"
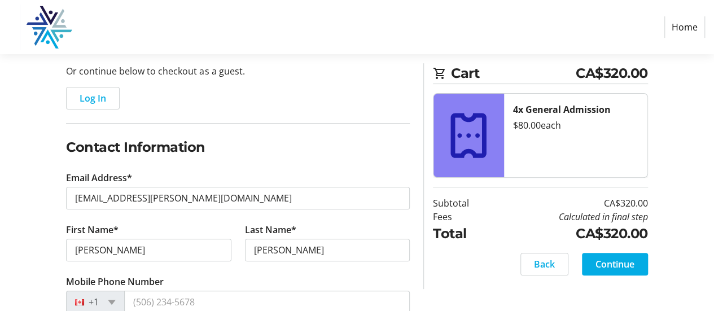
click at [620, 262] on span "Continue" at bounding box center [614, 264] width 39 height 14
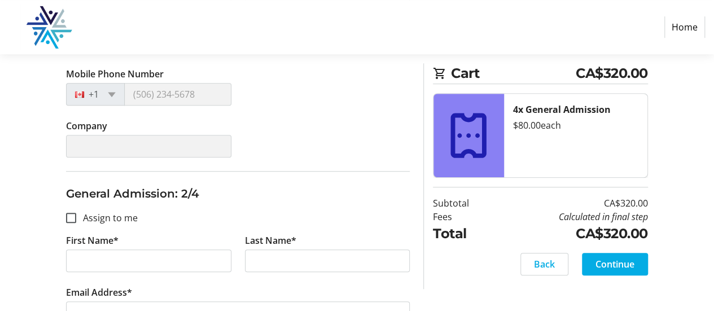
scroll to position [338, 0]
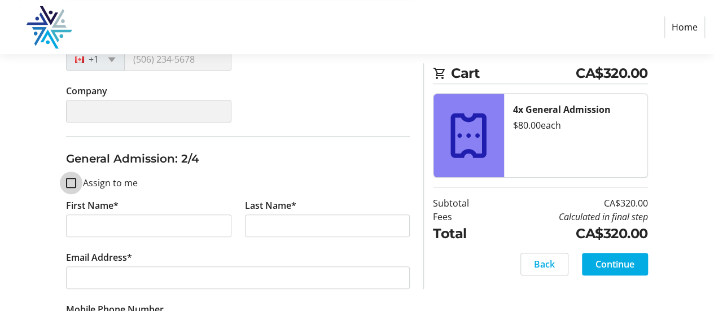
click at [72, 183] on input "Assign to me" at bounding box center [71, 183] width 10 height 10
checkbox input "true"
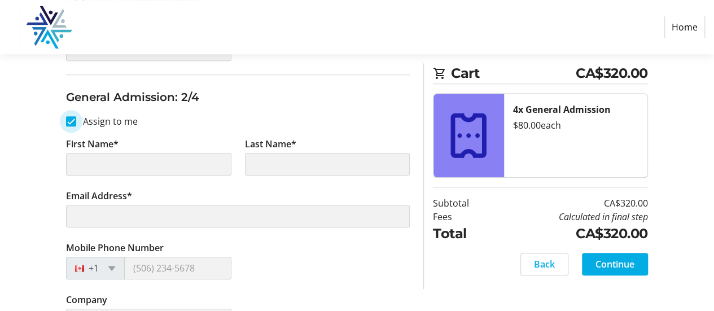
scroll to position [451, 0]
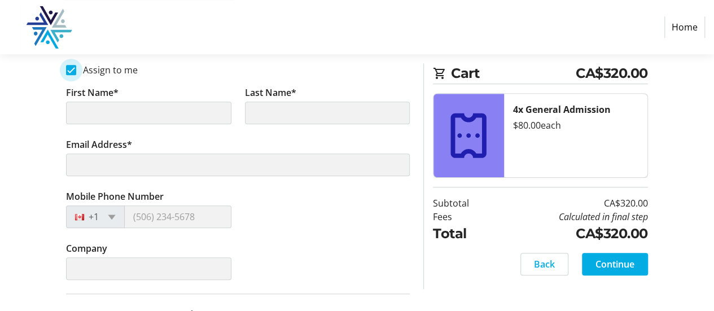
type input "[PERSON_NAME]"
type input "[EMAIL_ADDRESS][PERSON_NAME][DOMAIN_NAME]"
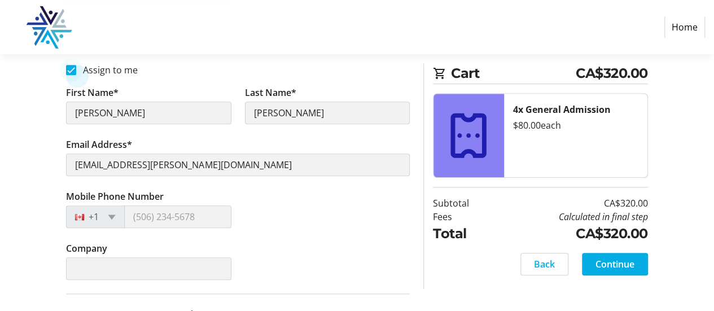
click at [73, 74] on div at bounding box center [71, 69] width 27 height 27
checkbox input "false"
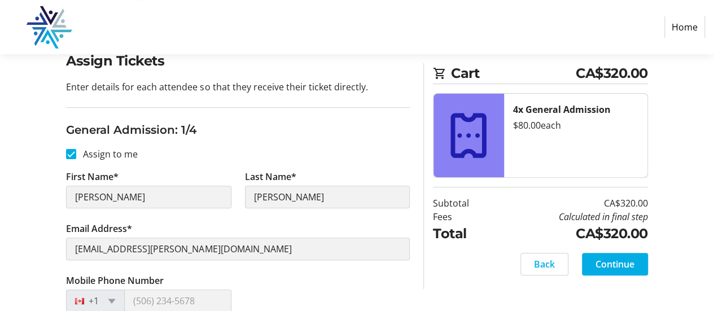
scroll to position [113, 0]
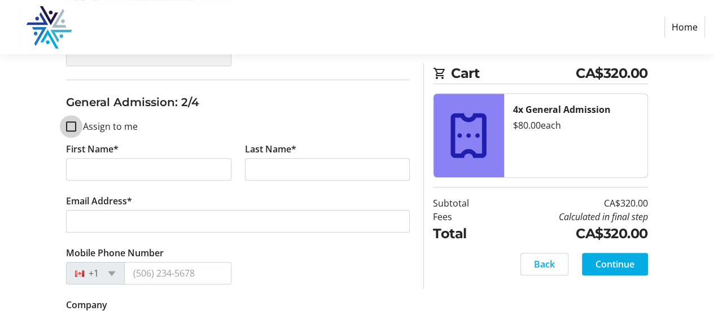
click at [73, 127] on input "Assign to me" at bounding box center [71, 126] width 10 height 10
checkbox input "true"
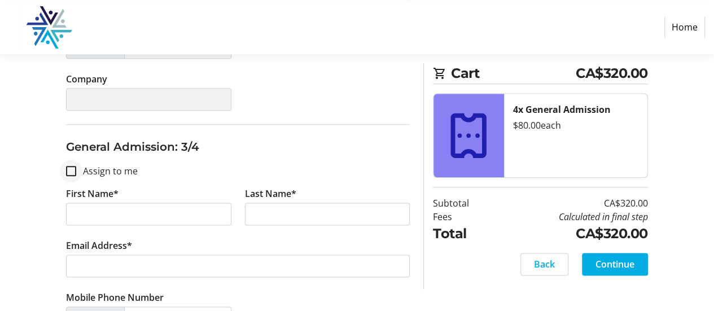
type input "[PERSON_NAME]"
type input "[EMAIL_ADDRESS][PERSON_NAME][DOMAIN_NAME]"
click at [72, 173] on div at bounding box center [71, 170] width 27 height 27
checkbox input "true"
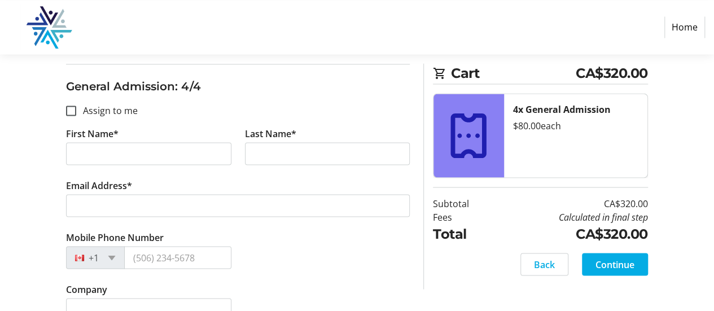
scroll to position [959, 0]
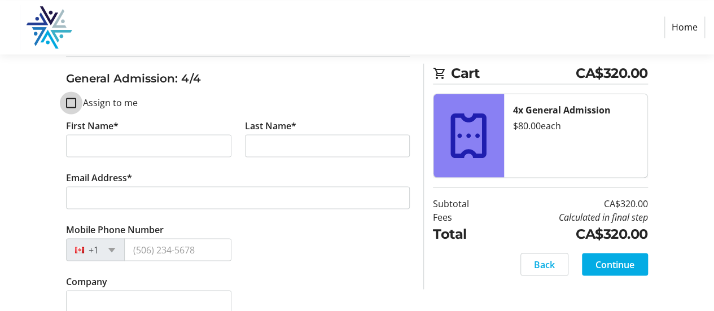
click at [75, 99] on input "Assign to me" at bounding box center [71, 103] width 10 height 10
checkbox input "true"
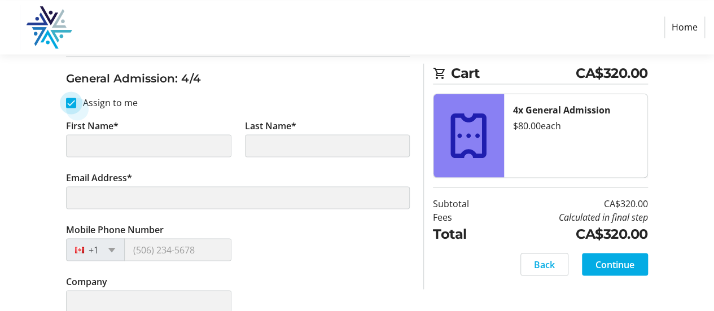
type input "[PERSON_NAME]"
type input "[EMAIL_ADDRESS][PERSON_NAME][DOMAIN_NAME]"
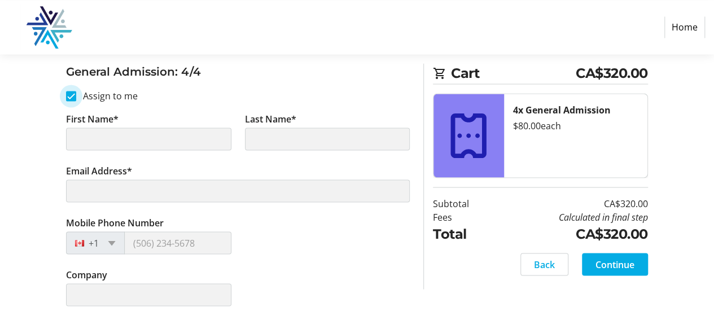
scroll to position [968, 0]
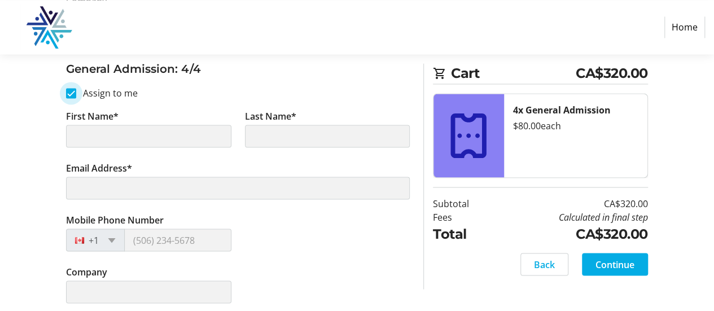
type input "[PERSON_NAME]"
type input "[EMAIL_ADDRESS][PERSON_NAME][DOMAIN_NAME]"
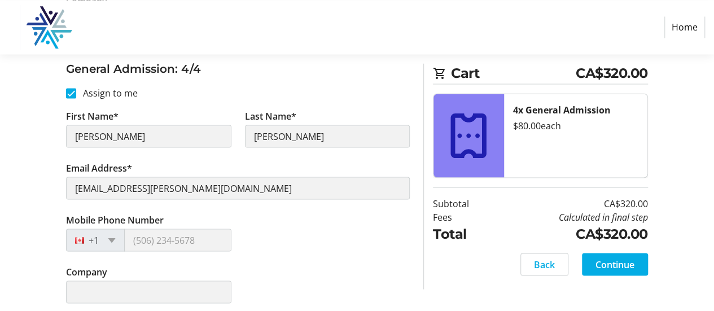
click at [628, 265] on span "Continue" at bounding box center [614, 264] width 39 height 14
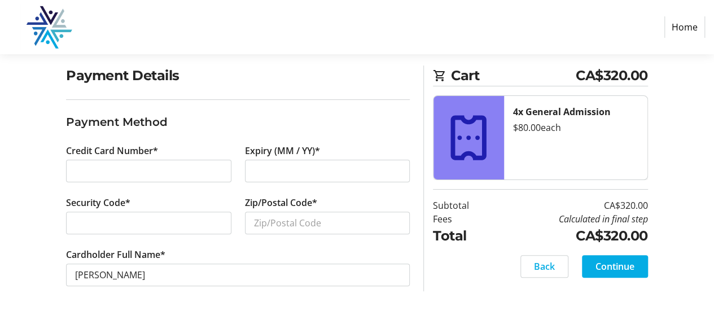
scroll to position [83, 0]
